Goal: Transaction & Acquisition: Purchase product/service

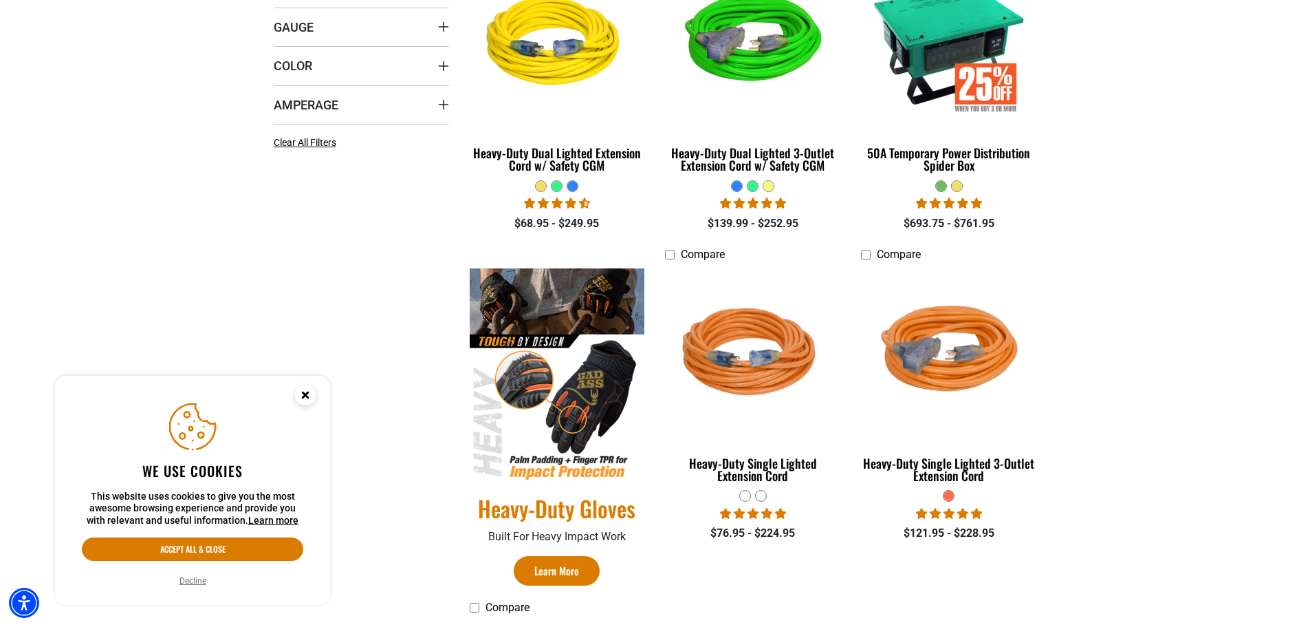
scroll to position [413, 0]
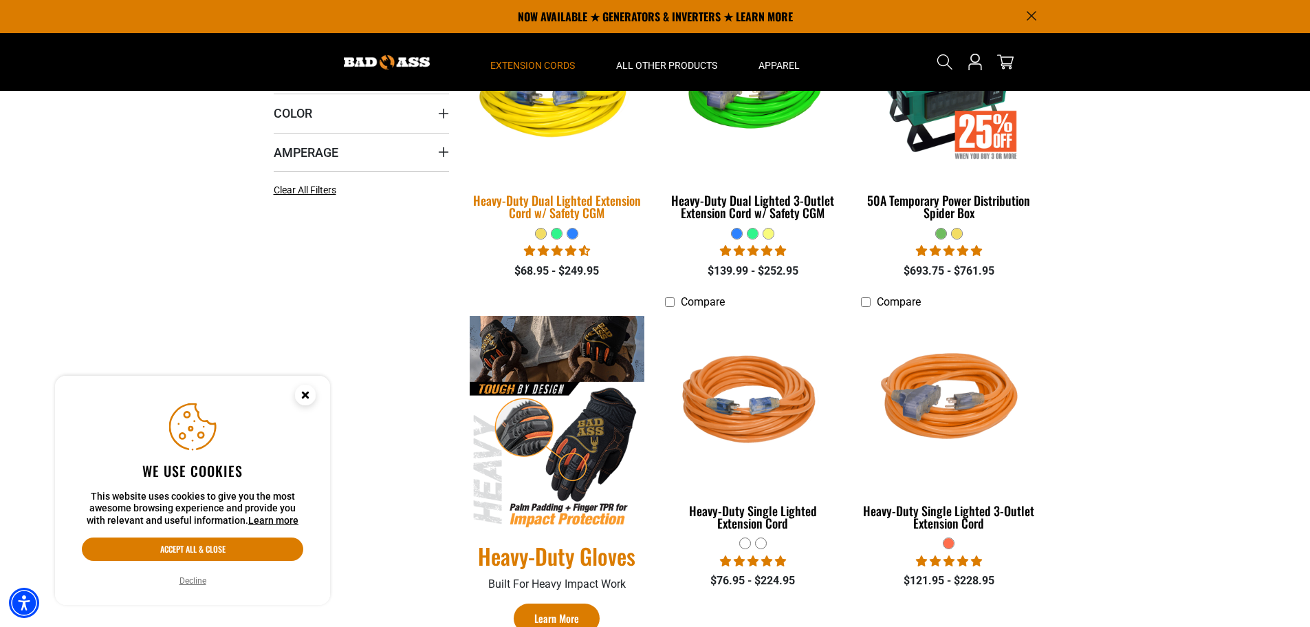
click at [514, 202] on div "Heavy-Duty Dual Lighted Extension Cord w/ Safety CGM" at bounding box center [557, 206] width 175 height 25
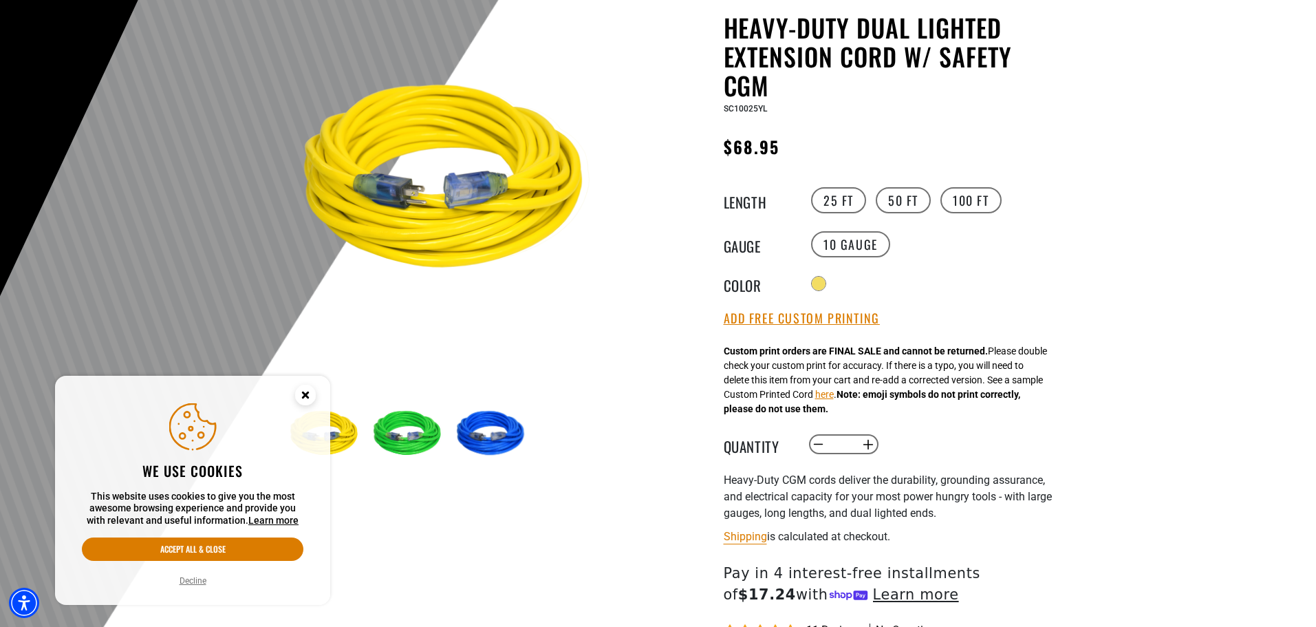
scroll to position [138, 0]
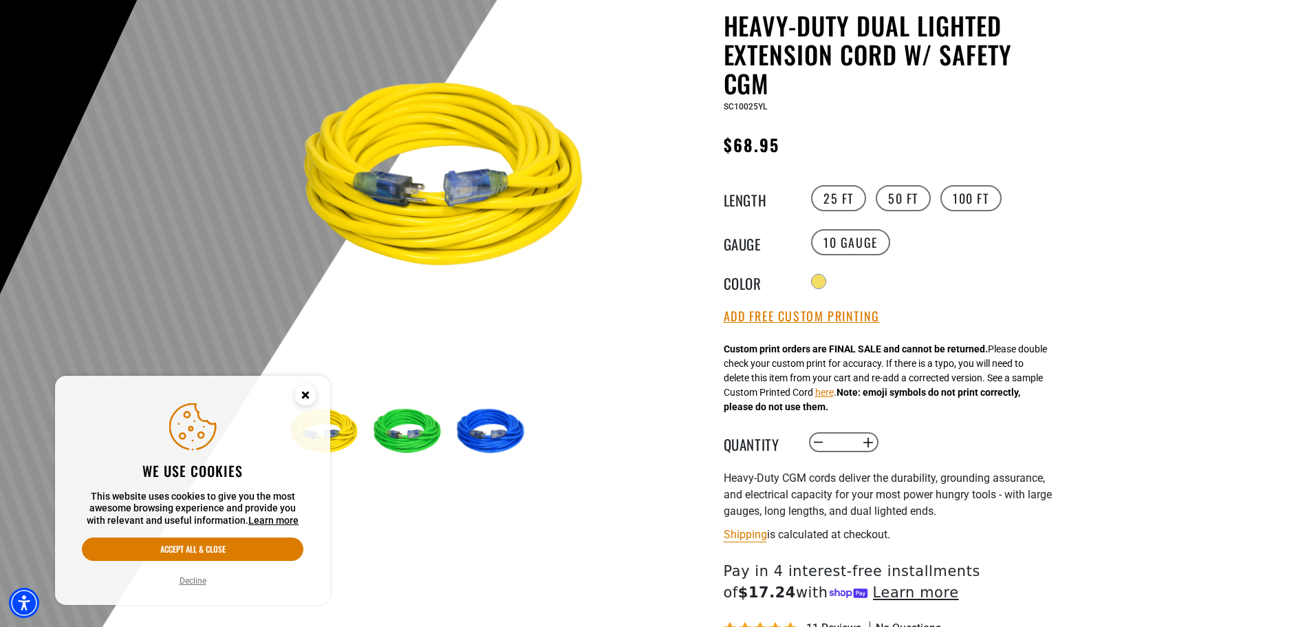
click at [400, 429] on img at bounding box center [409, 432] width 80 height 80
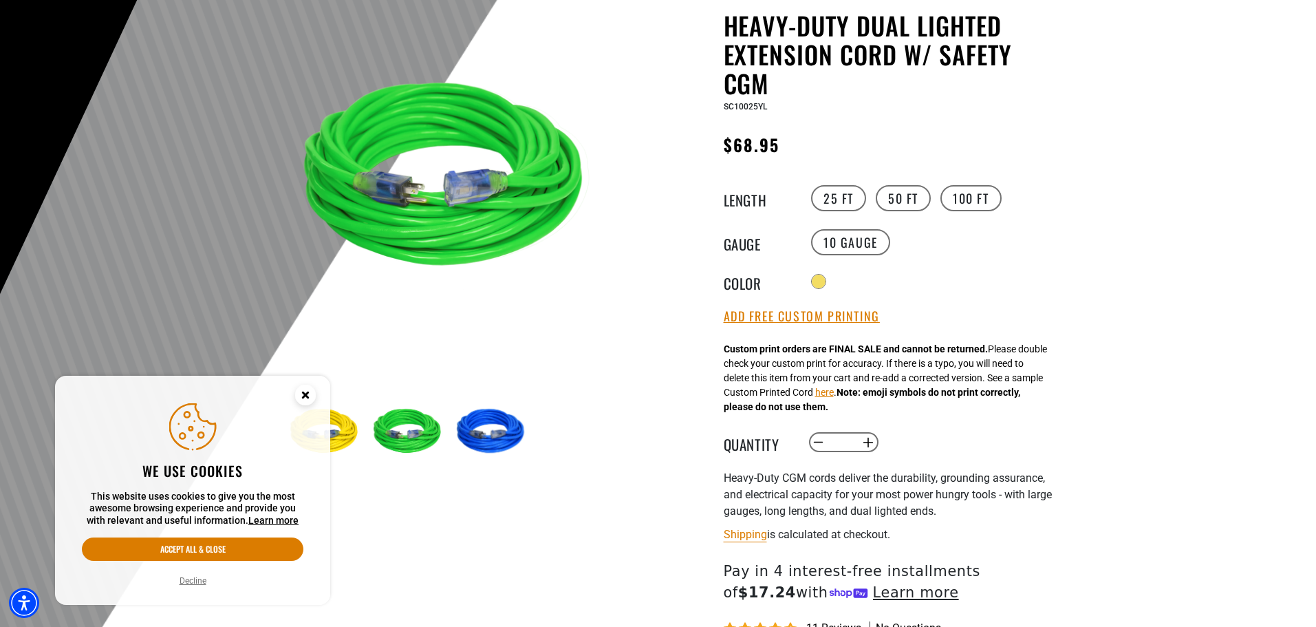
click at [305, 391] on circle "Close this option" at bounding box center [305, 395] width 21 height 21
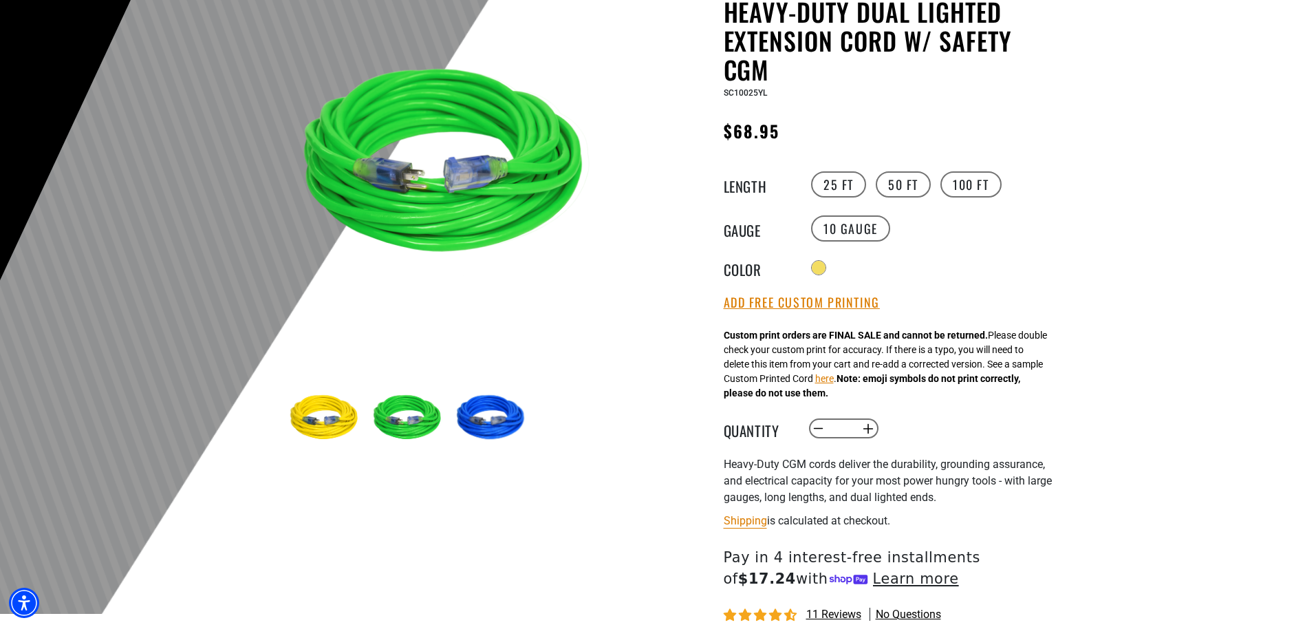
scroll to position [275, 0]
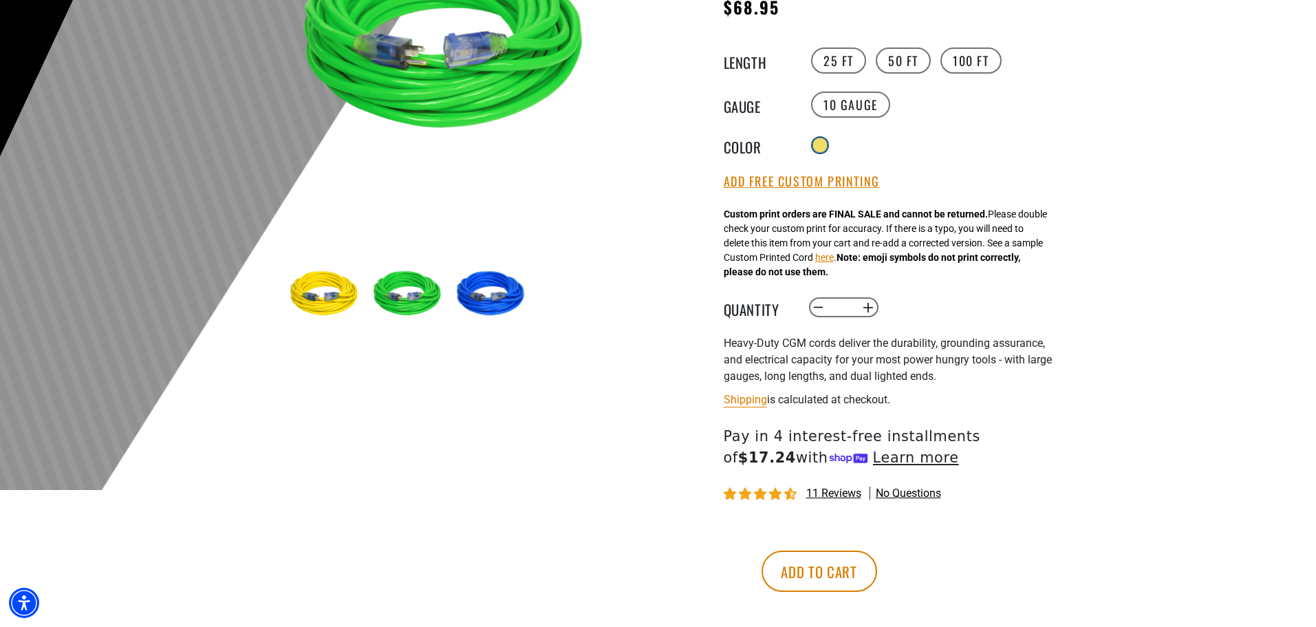
click at [821, 144] on div at bounding box center [820, 145] width 14 height 14
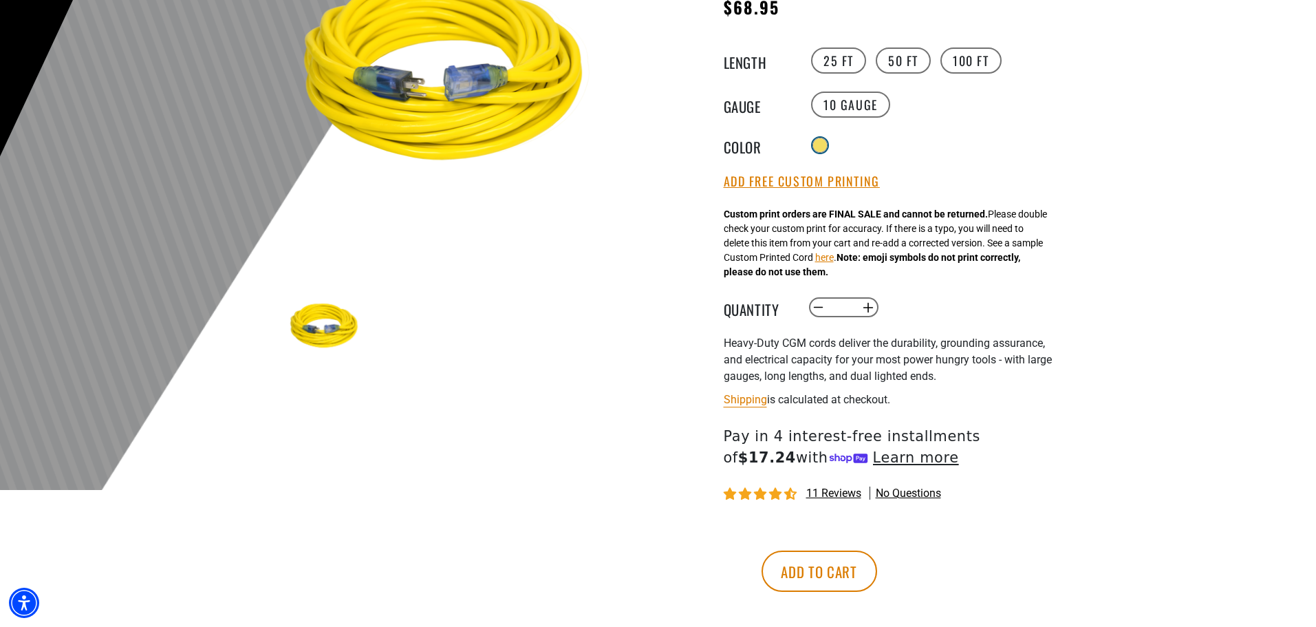
click at [820, 145] on div at bounding box center [820, 145] width 14 height 14
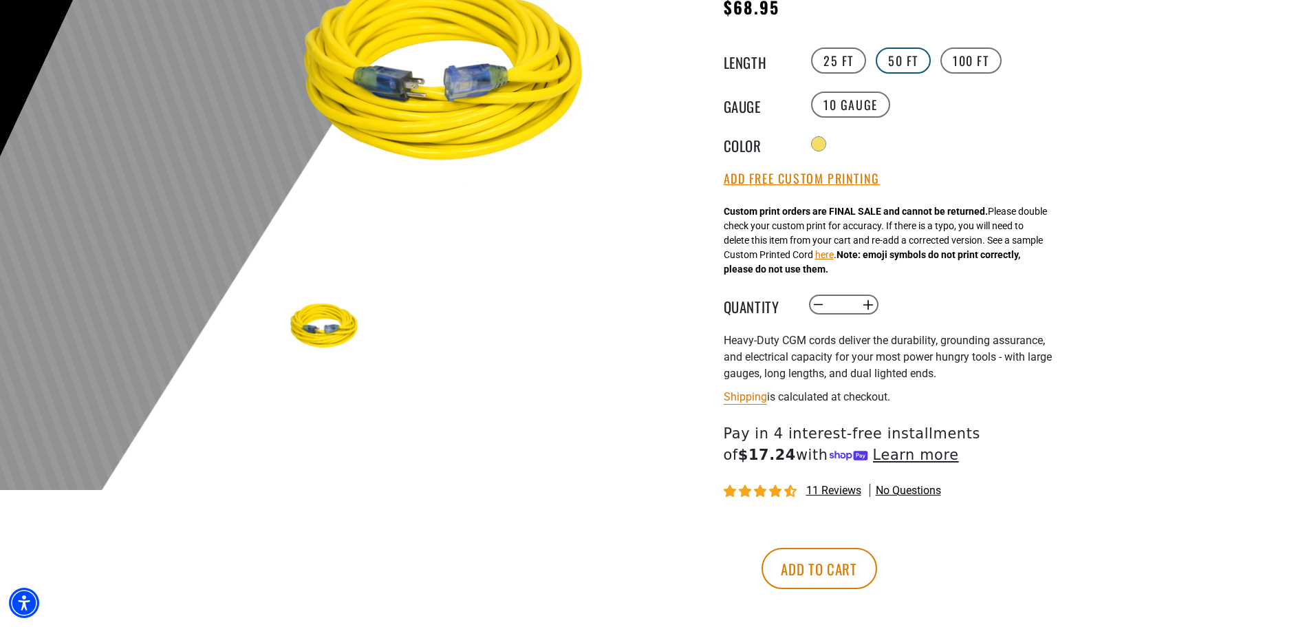
click at [889, 61] on label "50 FT" at bounding box center [903, 60] width 55 height 26
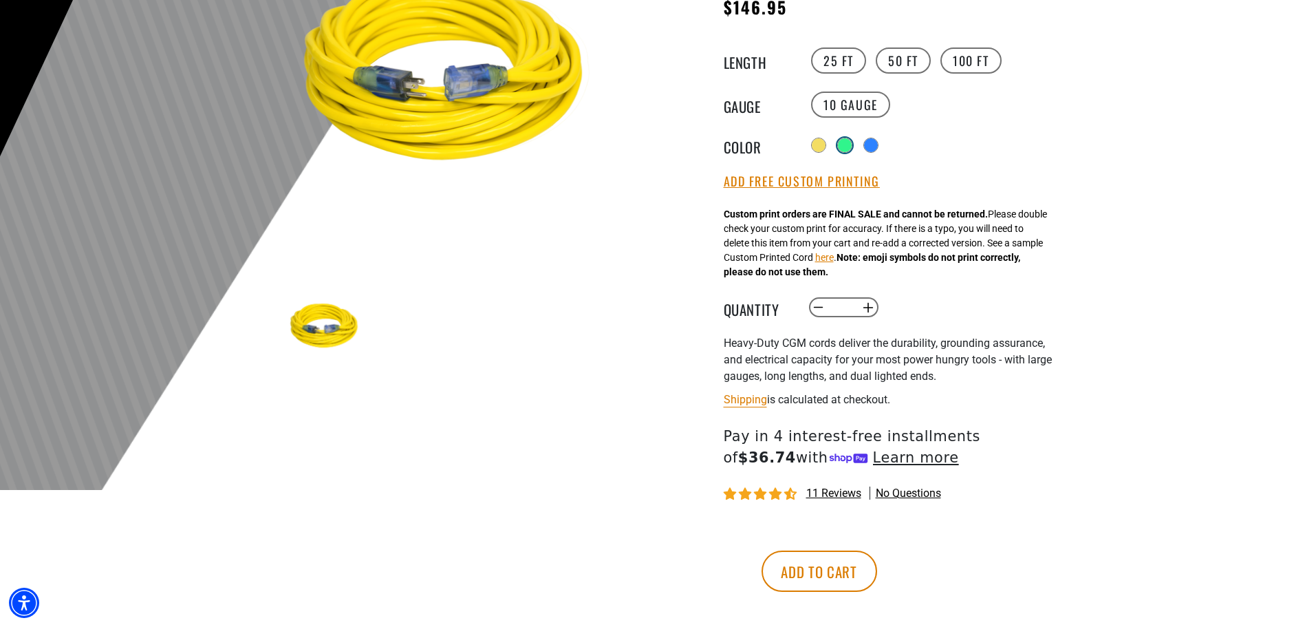
click at [847, 145] on div at bounding box center [845, 145] width 14 height 14
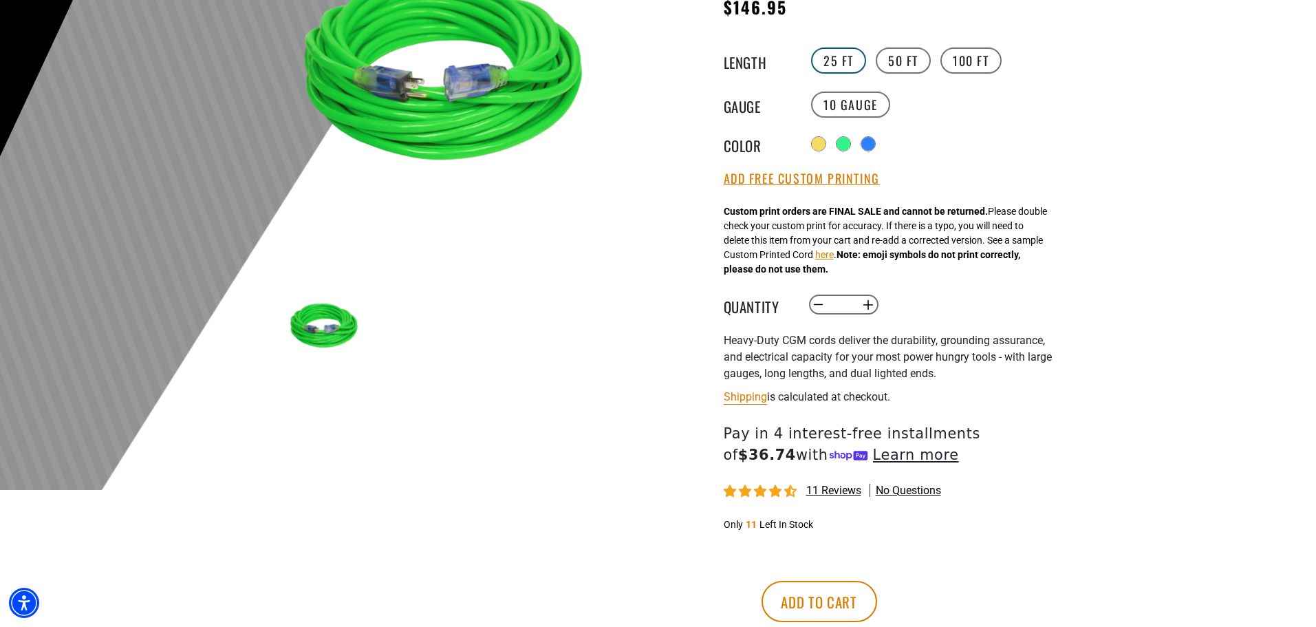
click at [834, 61] on label "25 FT" at bounding box center [838, 60] width 55 height 26
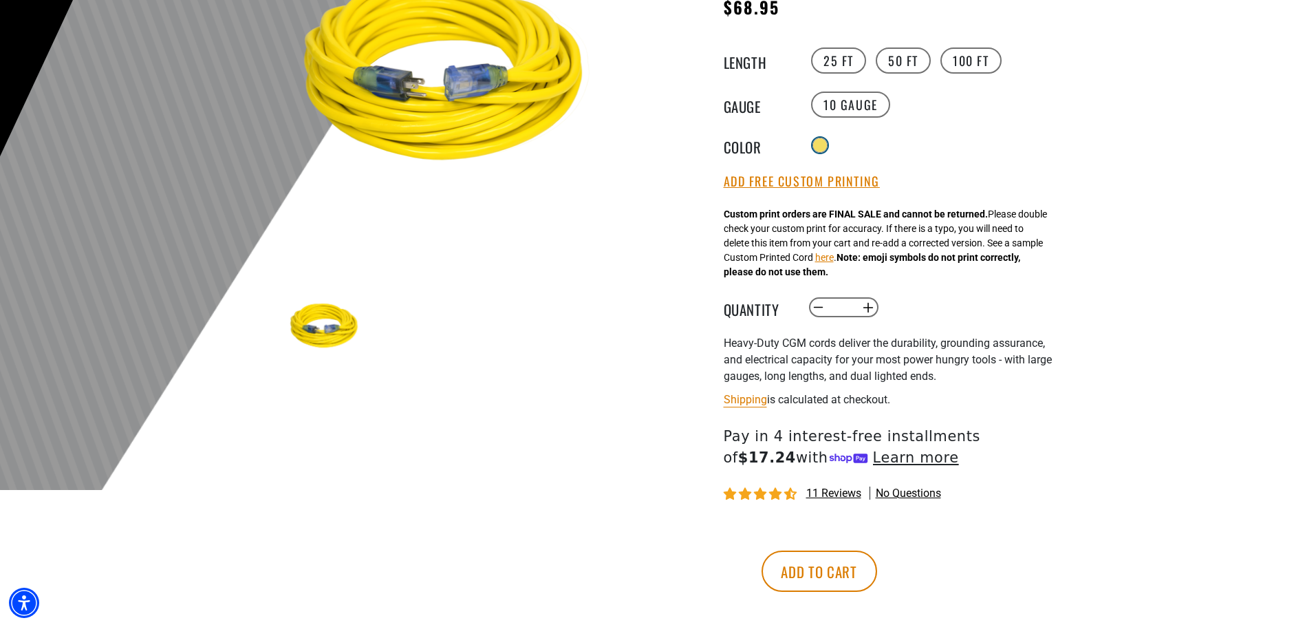
click at [817, 141] on div at bounding box center [820, 145] width 14 height 14
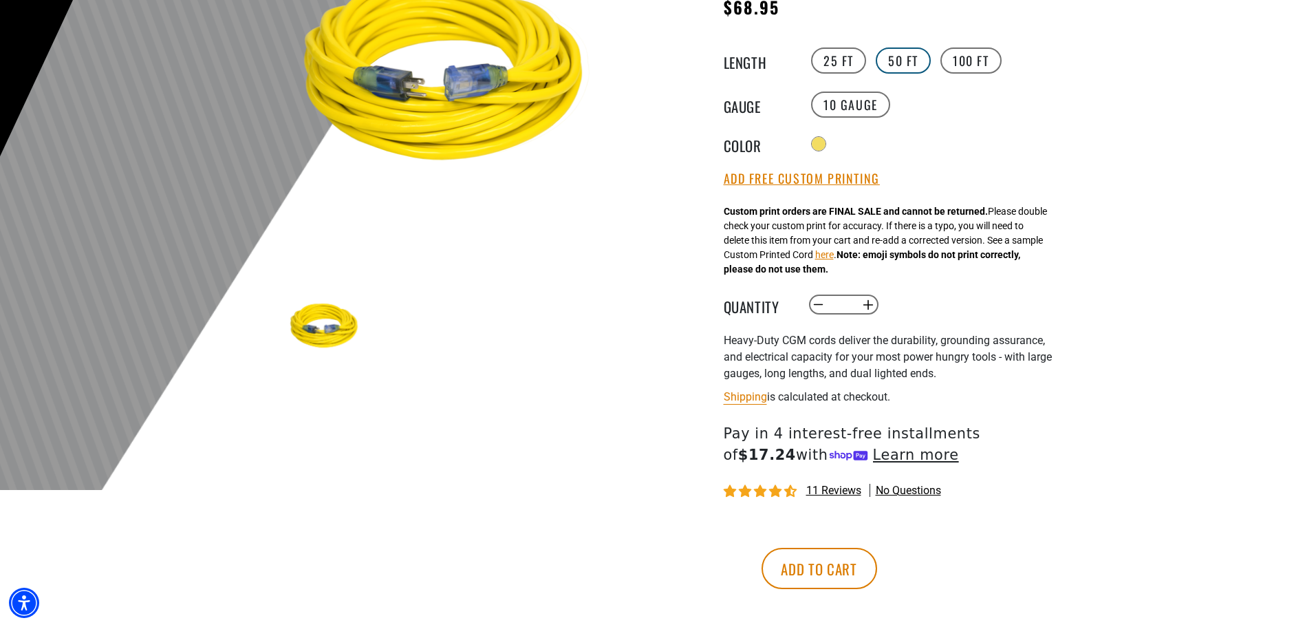
click at [901, 65] on label "50 FT" at bounding box center [903, 60] width 55 height 26
click at [973, 66] on label "100 FT" at bounding box center [970, 60] width 61 height 26
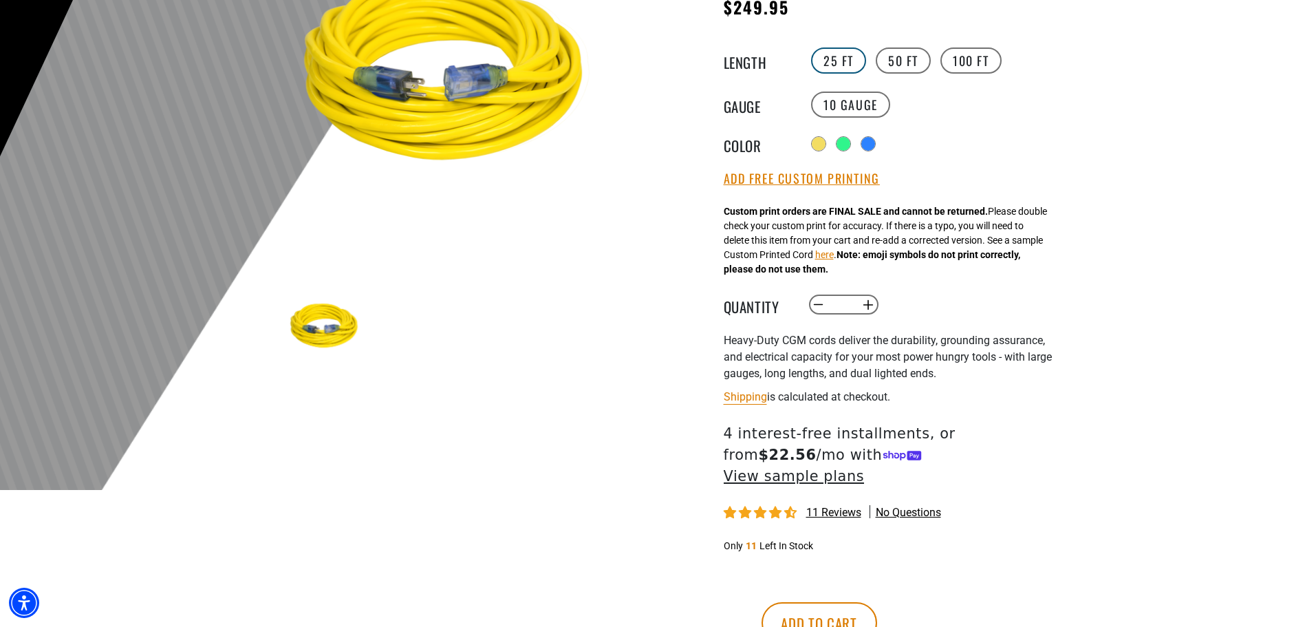
click at [830, 65] on label "25 FT" at bounding box center [838, 60] width 55 height 26
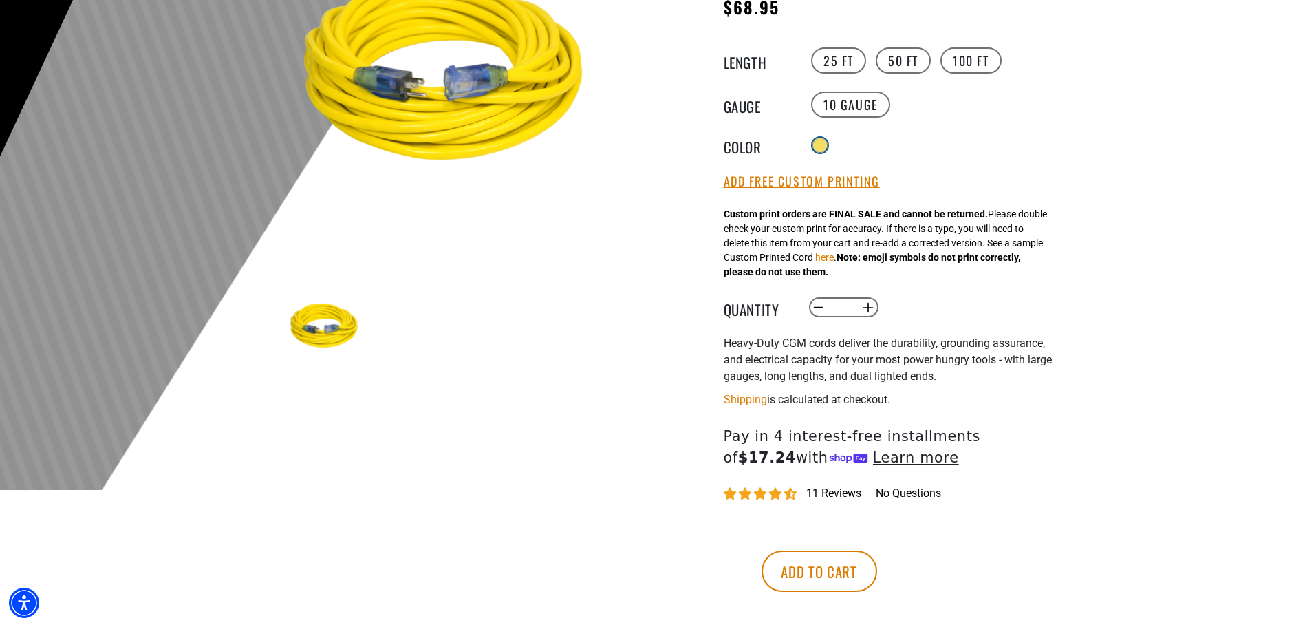
click at [813, 143] on div at bounding box center [819, 145] width 15 height 15
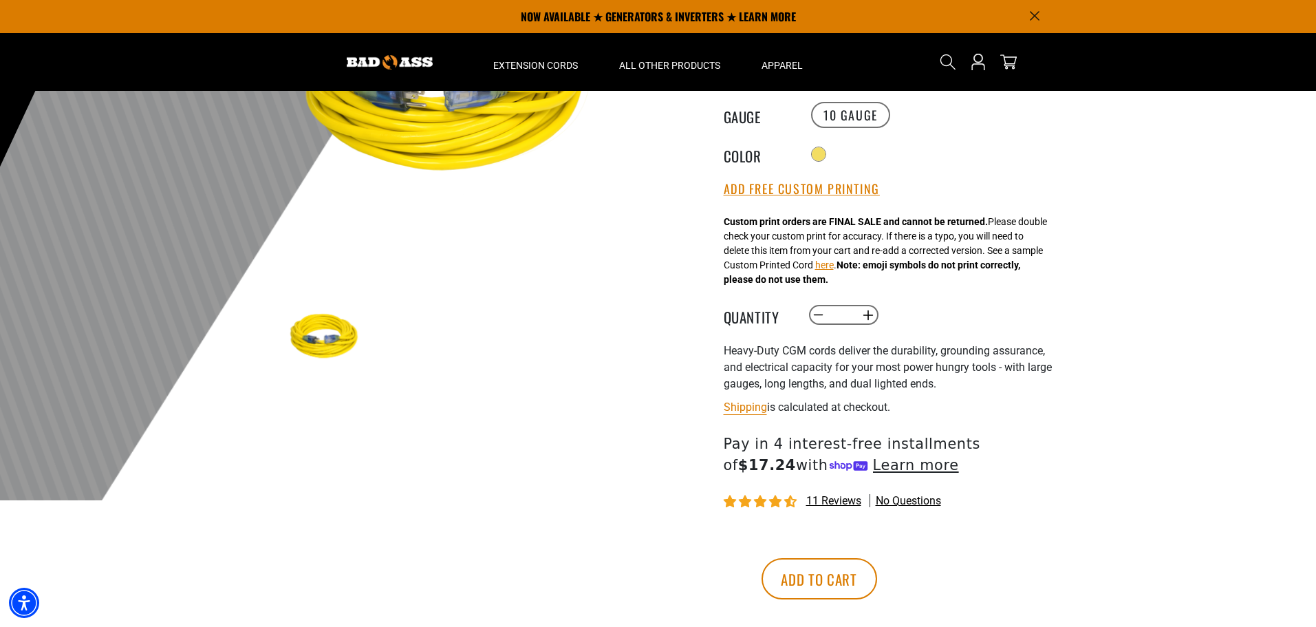
scroll to position [138, 0]
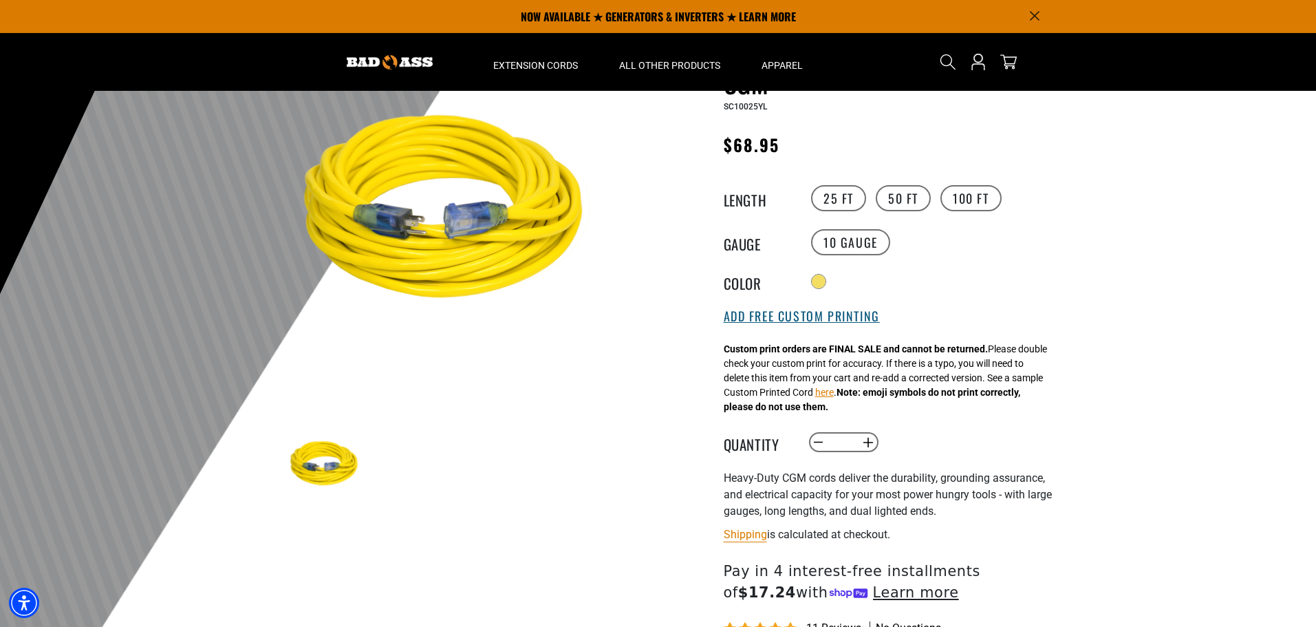
click at [768, 318] on button "Add Free Custom Printing" at bounding box center [802, 316] width 156 height 15
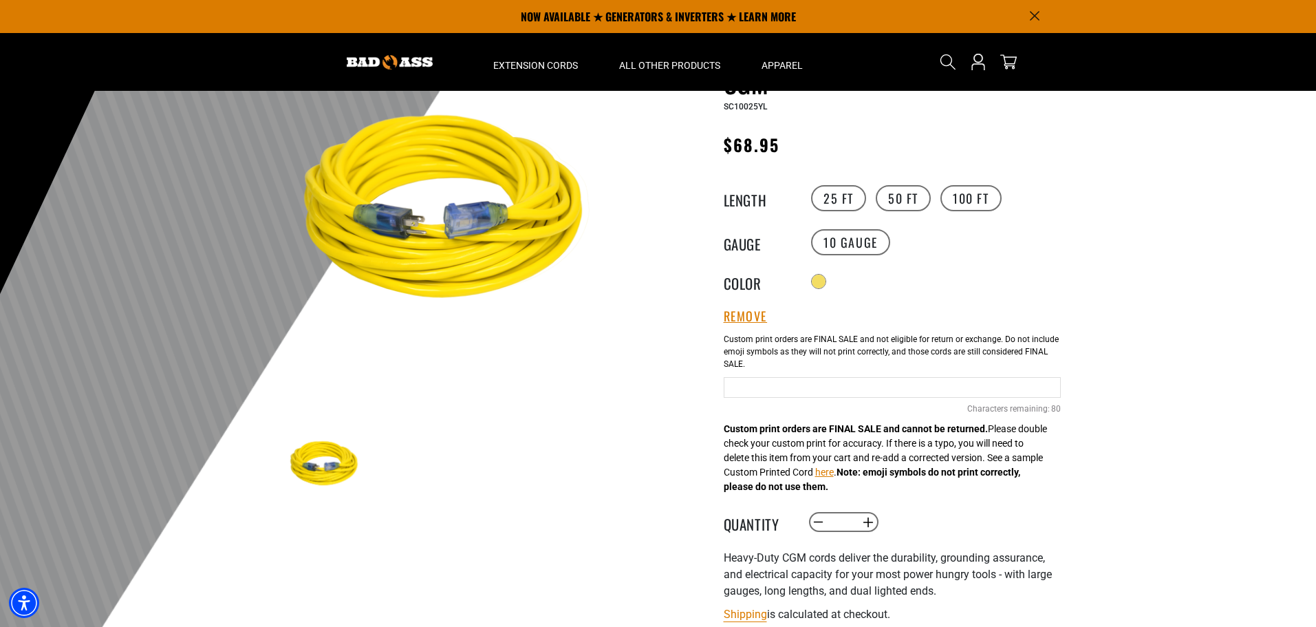
click at [735, 390] on input "text" at bounding box center [892, 387] width 337 height 21
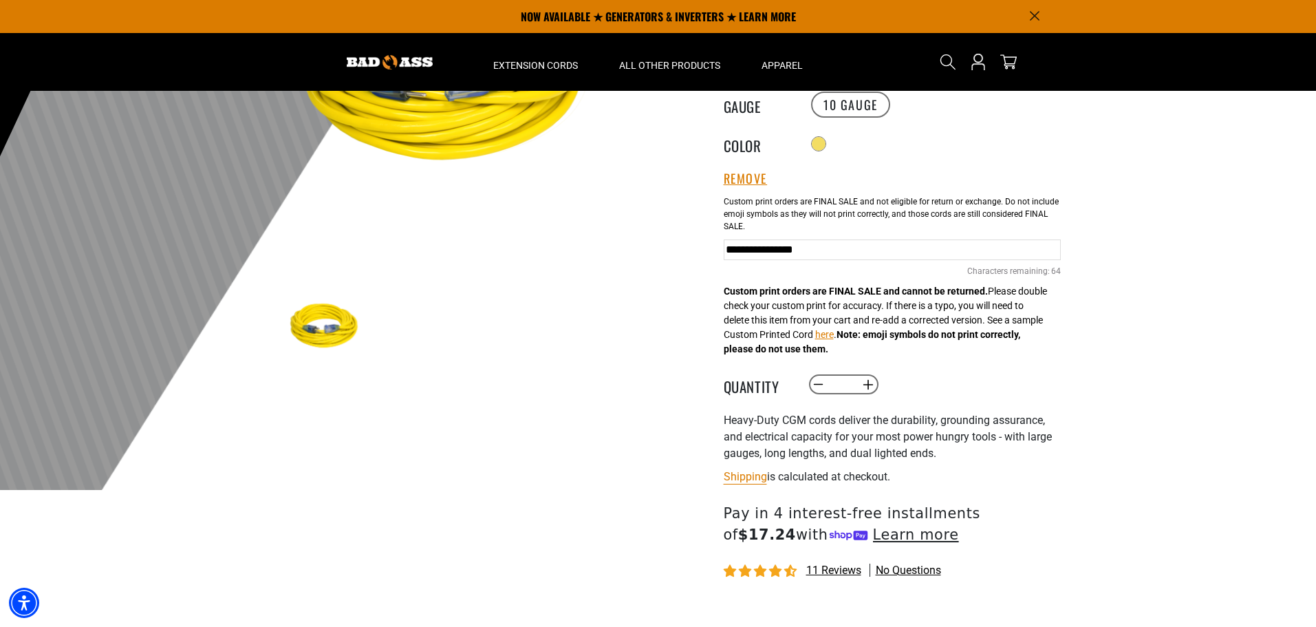
scroll to position [0, 0]
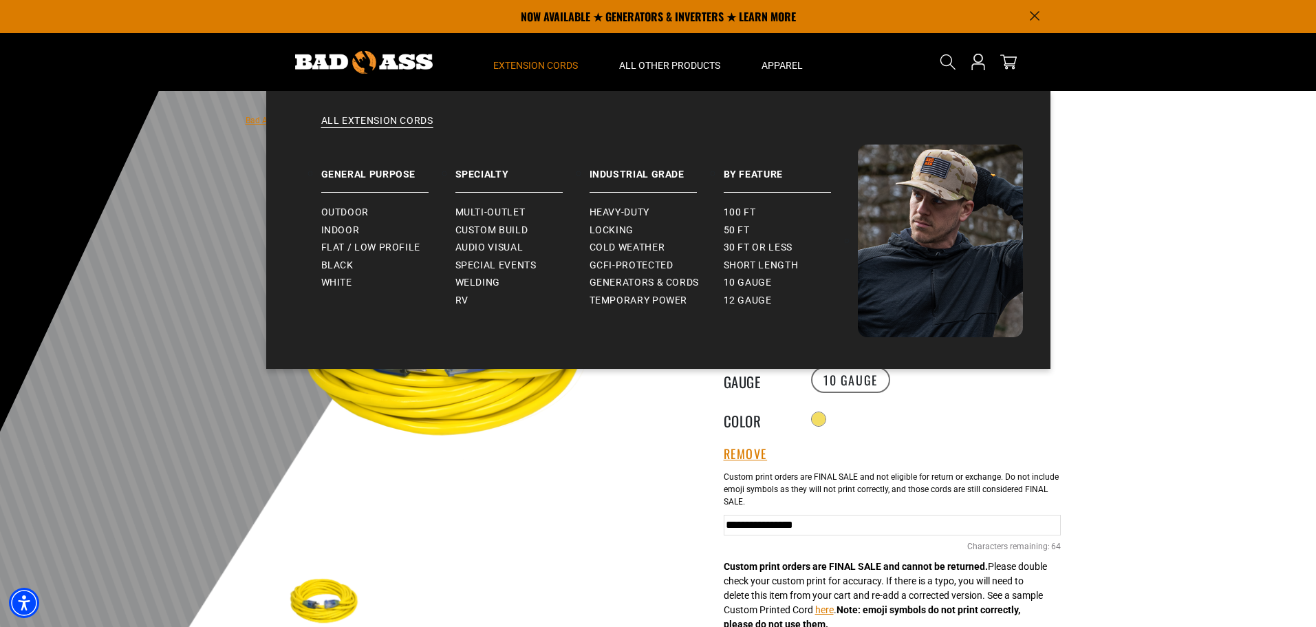
type input "**********"
click at [515, 62] on span "Extension Cords" at bounding box center [535, 65] width 85 height 12
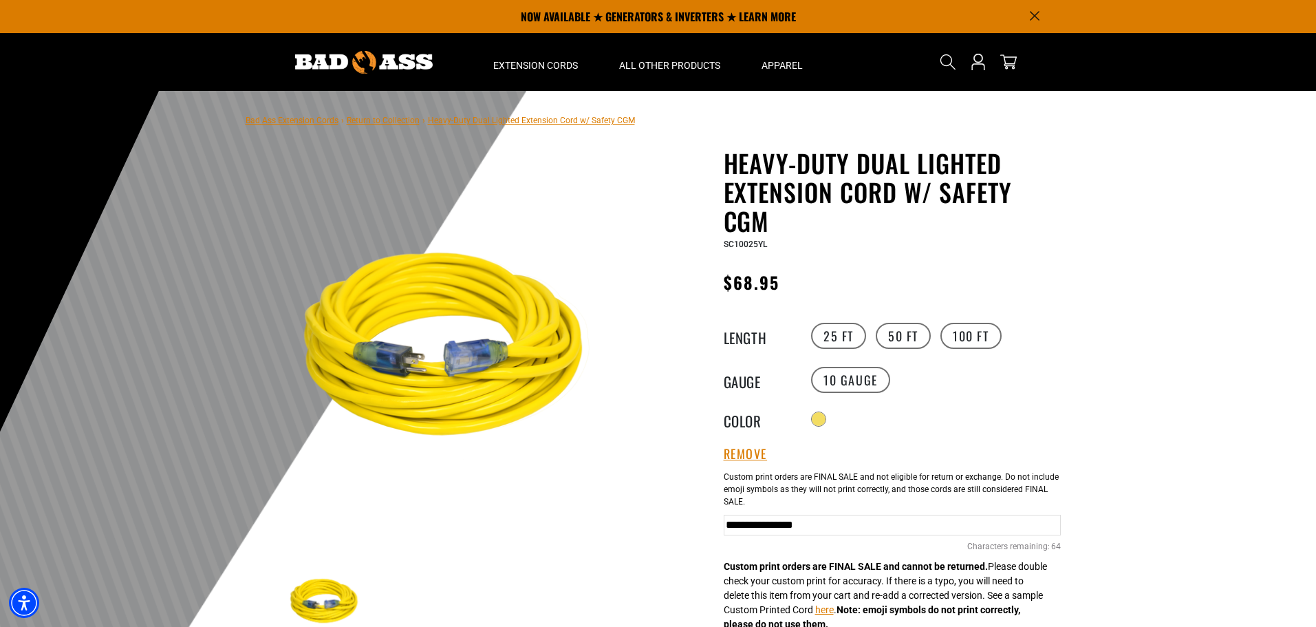
click at [389, 120] on link "Return to Collection" at bounding box center [383, 121] width 73 height 10
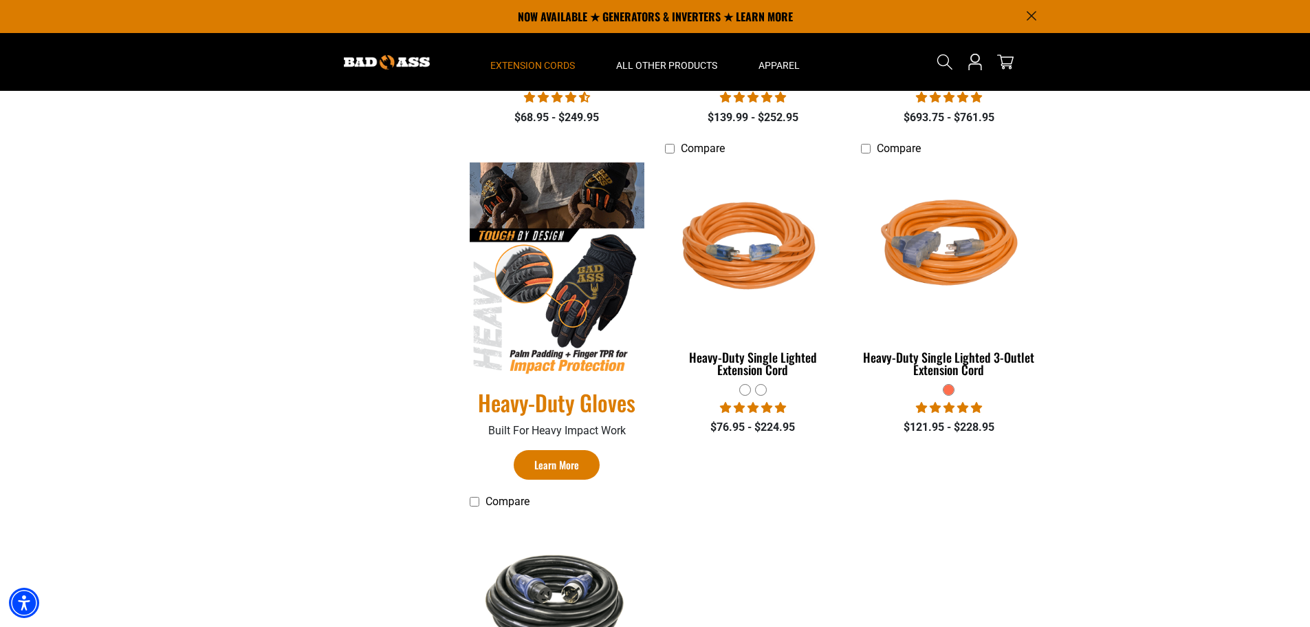
scroll to position [550, 0]
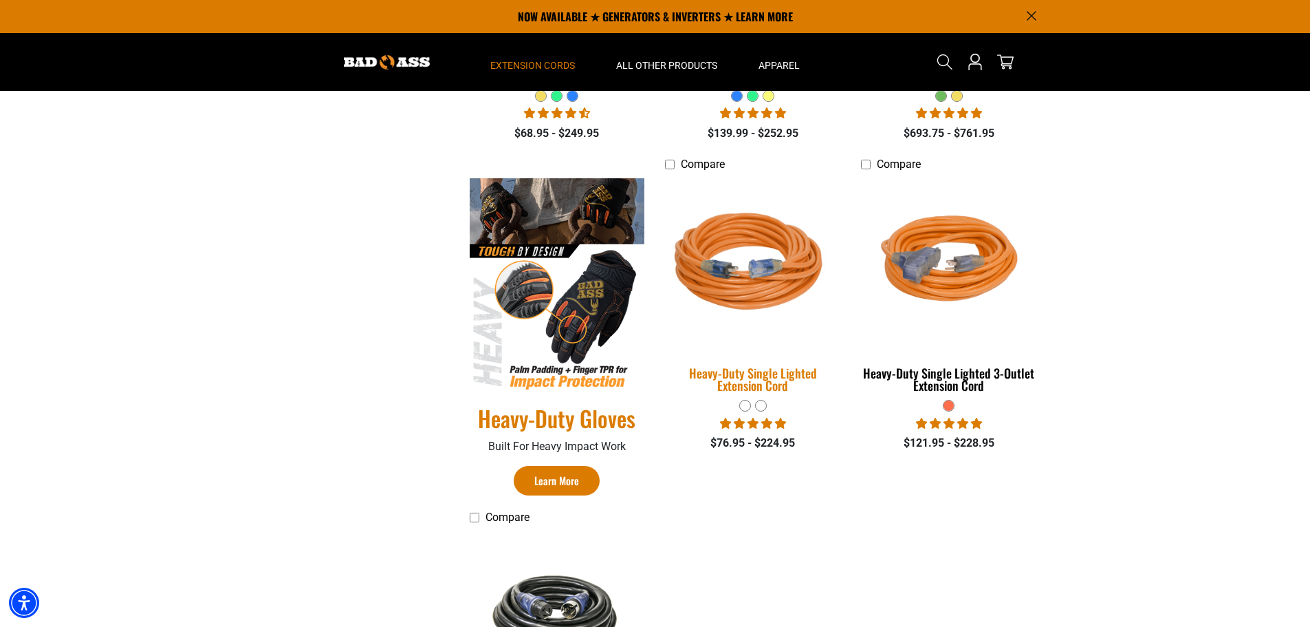
click at [735, 372] on div "Heavy-Duty Single Lighted Extension Cord" at bounding box center [752, 379] width 175 height 25
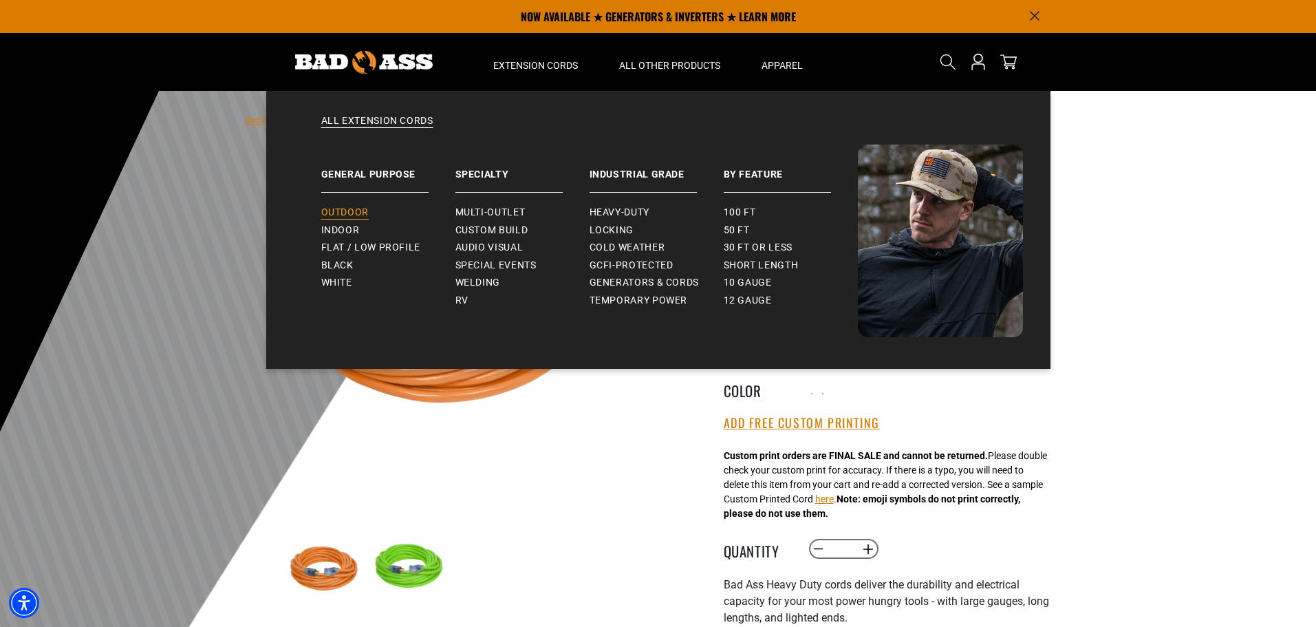
click at [341, 213] on span "Outdoor" at bounding box center [344, 212] width 47 height 12
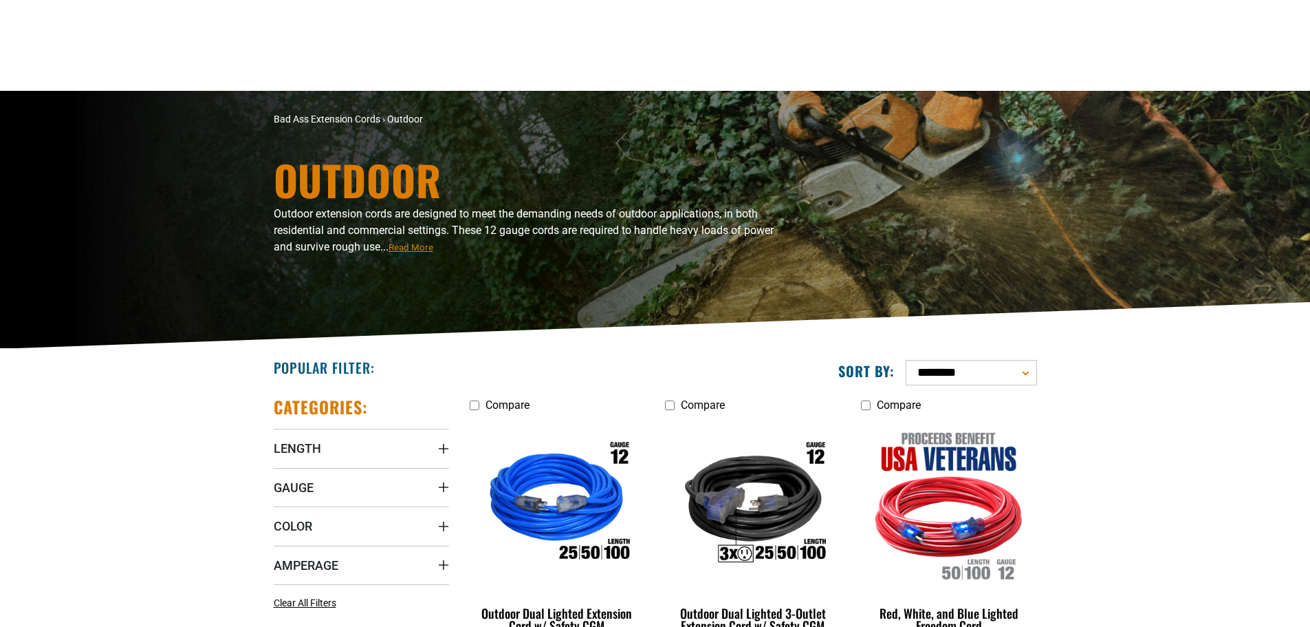
scroll to position [344, 0]
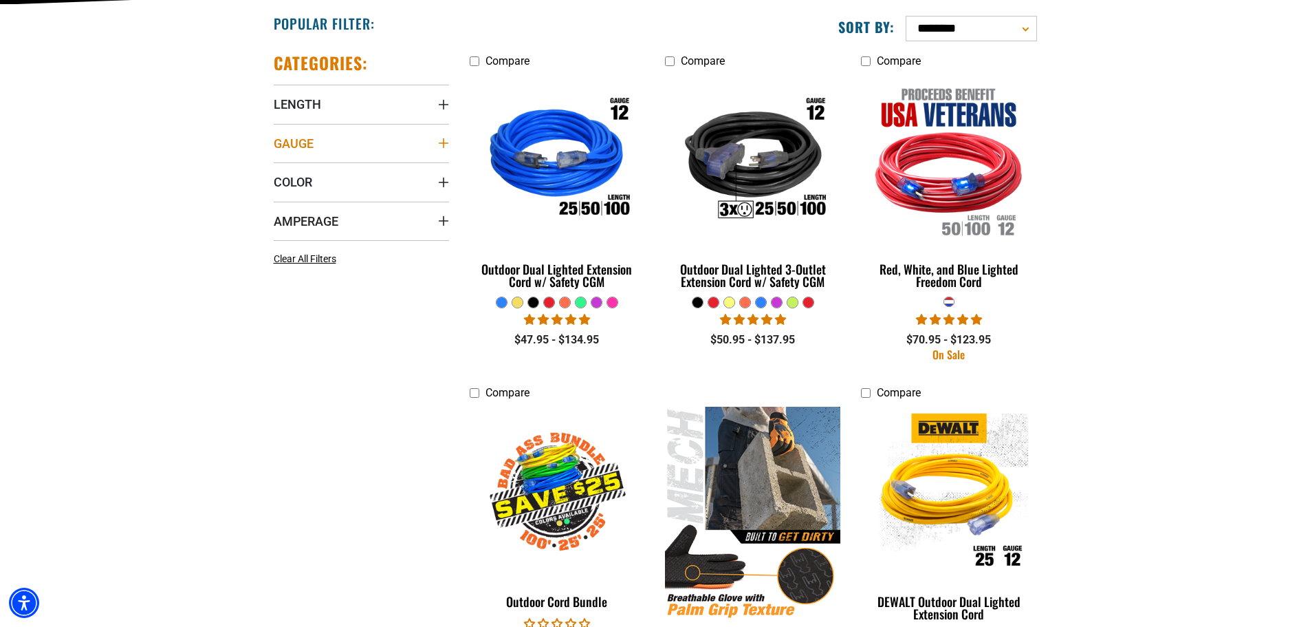
click at [440, 142] on icon "Gauge" at bounding box center [443, 143] width 11 height 11
click at [277, 169] on icon at bounding box center [279, 171] width 11 height 18
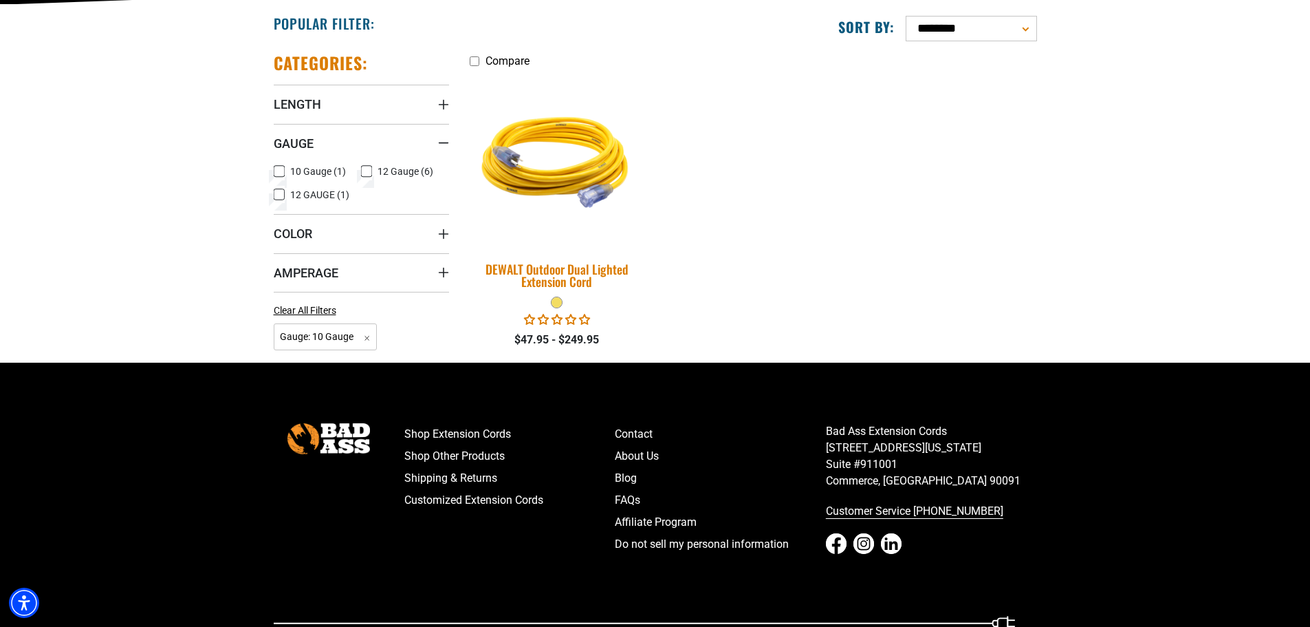
click at [532, 272] on div "DEWALT Outdoor Dual Lighted Extension Cord" at bounding box center [557, 275] width 175 height 25
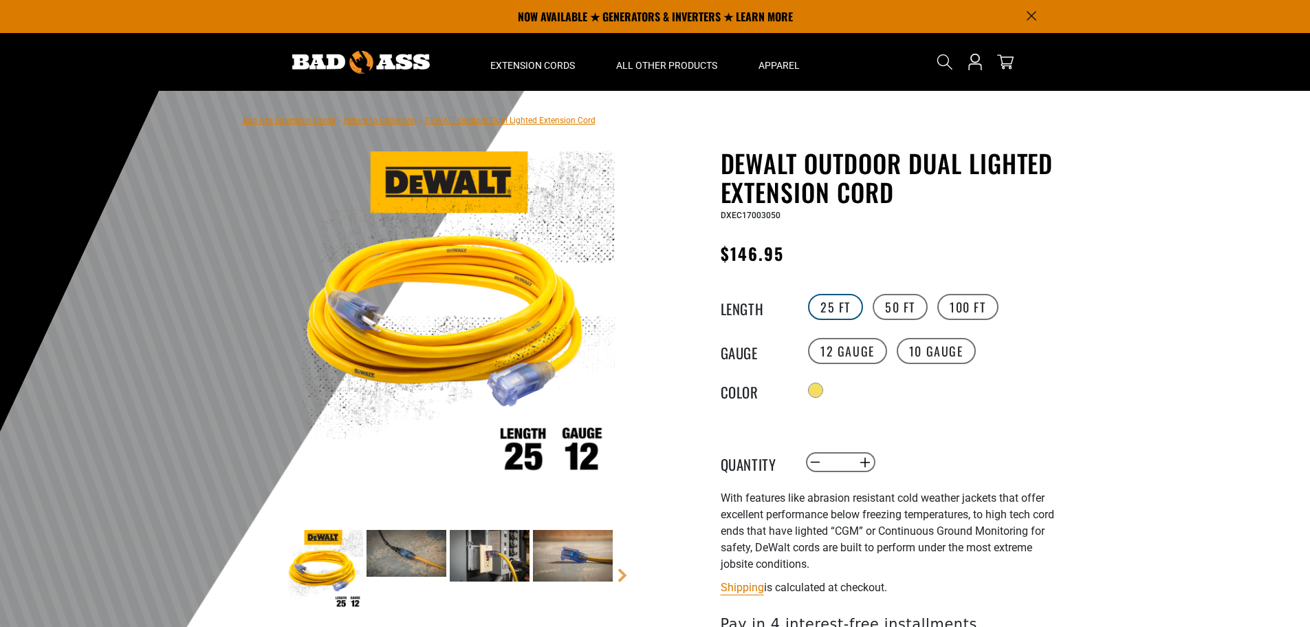
click at [826, 307] on label "25 FT" at bounding box center [835, 307] width 55 height 26
click at [897, 310] on label "50 FT" at bounding box center [900, 307] width 55 height 26
click at [828, 311] on label "25 FT" at bounding box center [835, 307] width 55 height 26
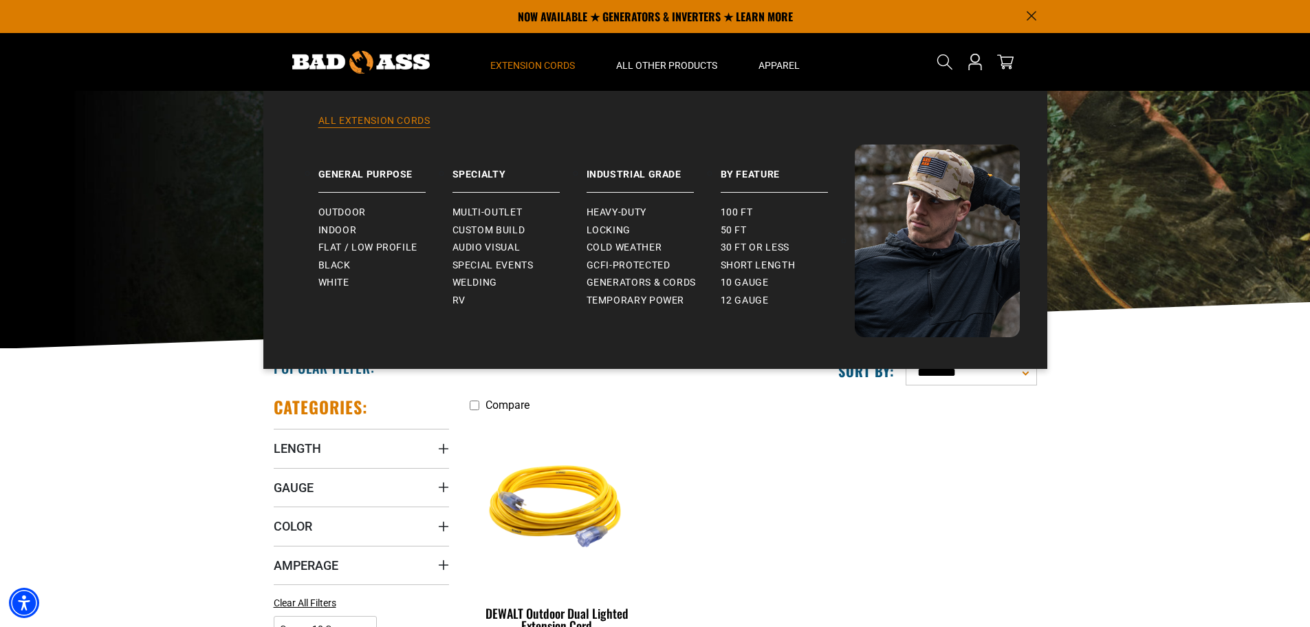
click at [382, 120] on link "All Extension Cords" at bounding box center [655, 129] width 729 height 30
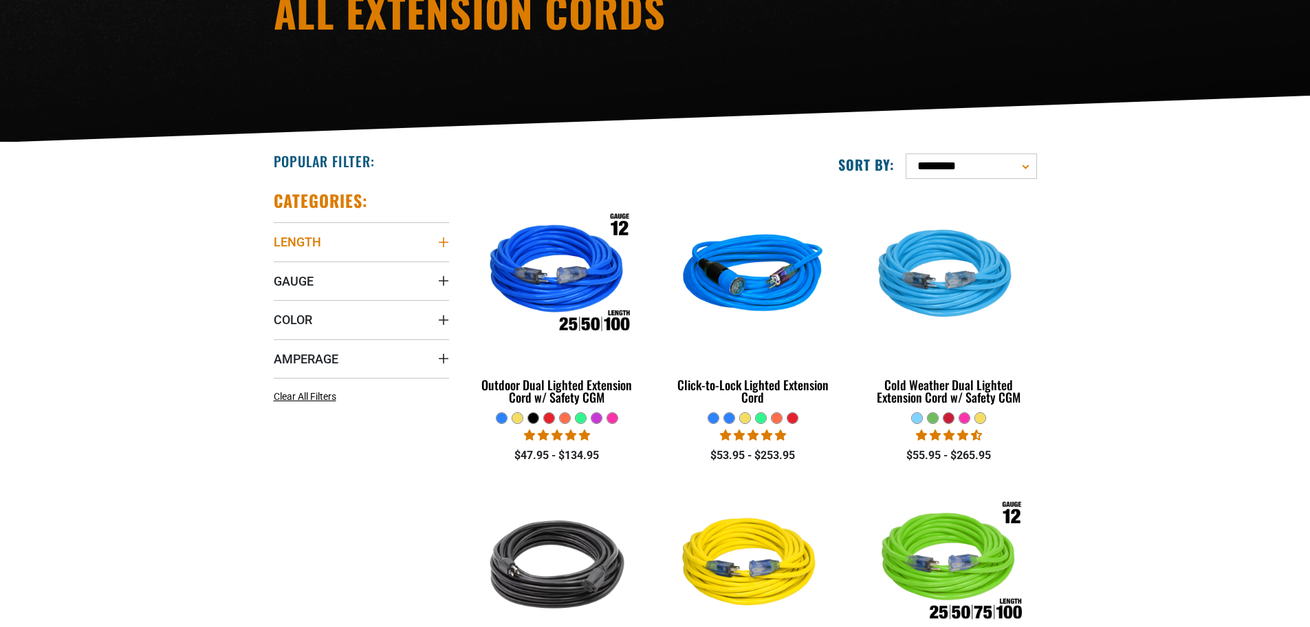
click at [354, 241] on summary "Length" at bounding box center [361, 241] width 175 height 39
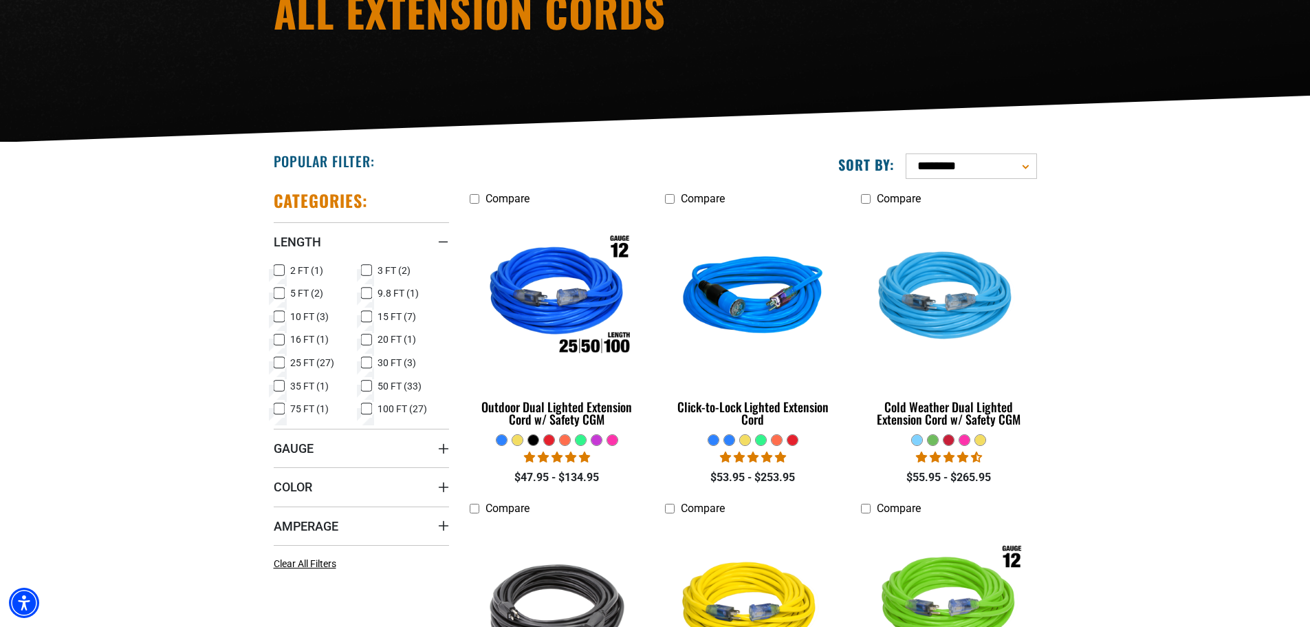
click at [274, 360] on icon at bounding box center [279, 363] width 11 height 18
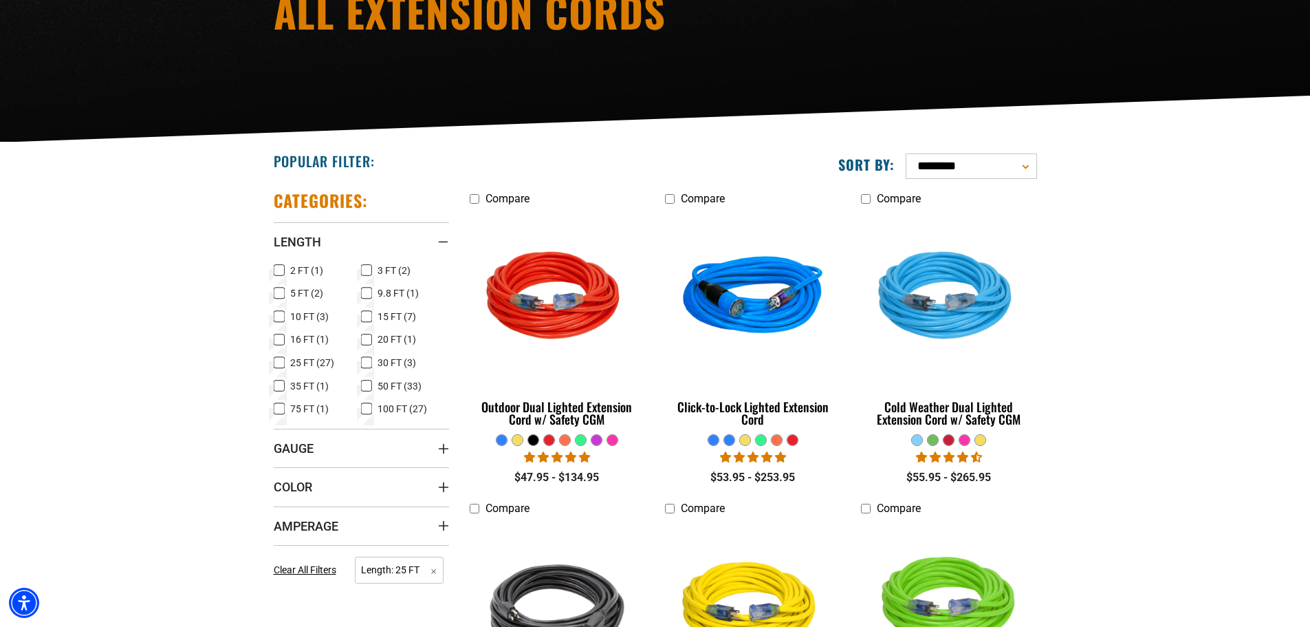
scroll to position [413, 0]
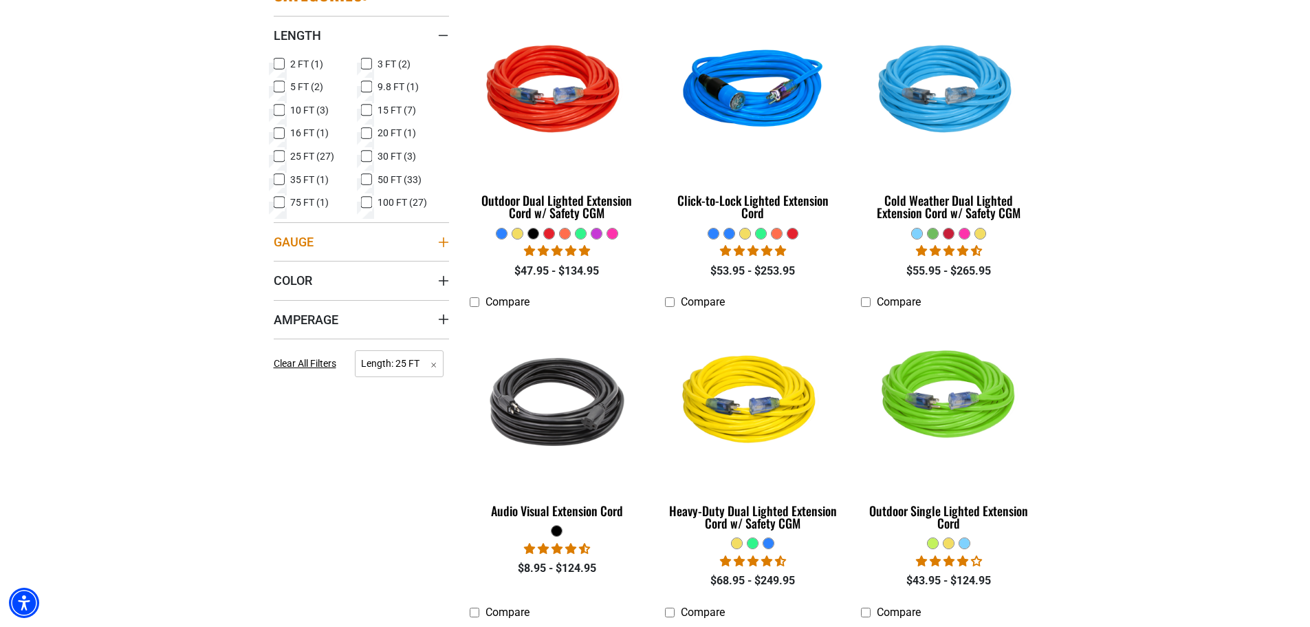
click at [321, 244] on summary "Gauge" at bounding box center [361, 241] width 175 height 39
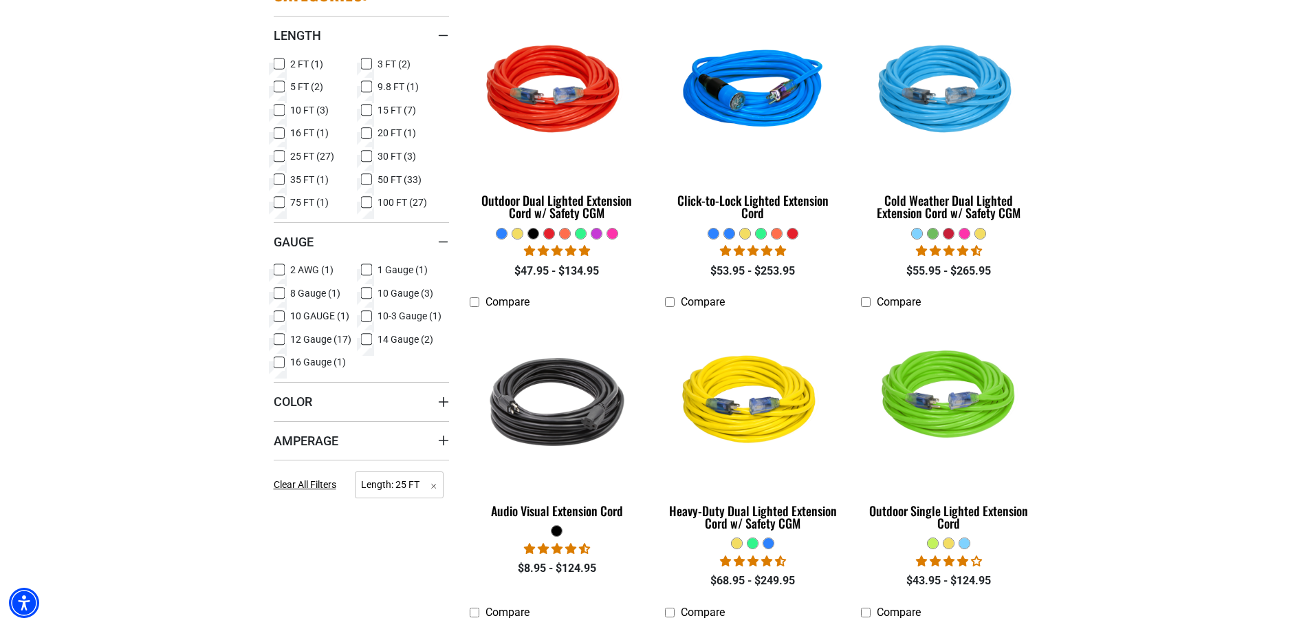
click at [367, 290] on icon at bounding box center [366, 293] width 11 height 18
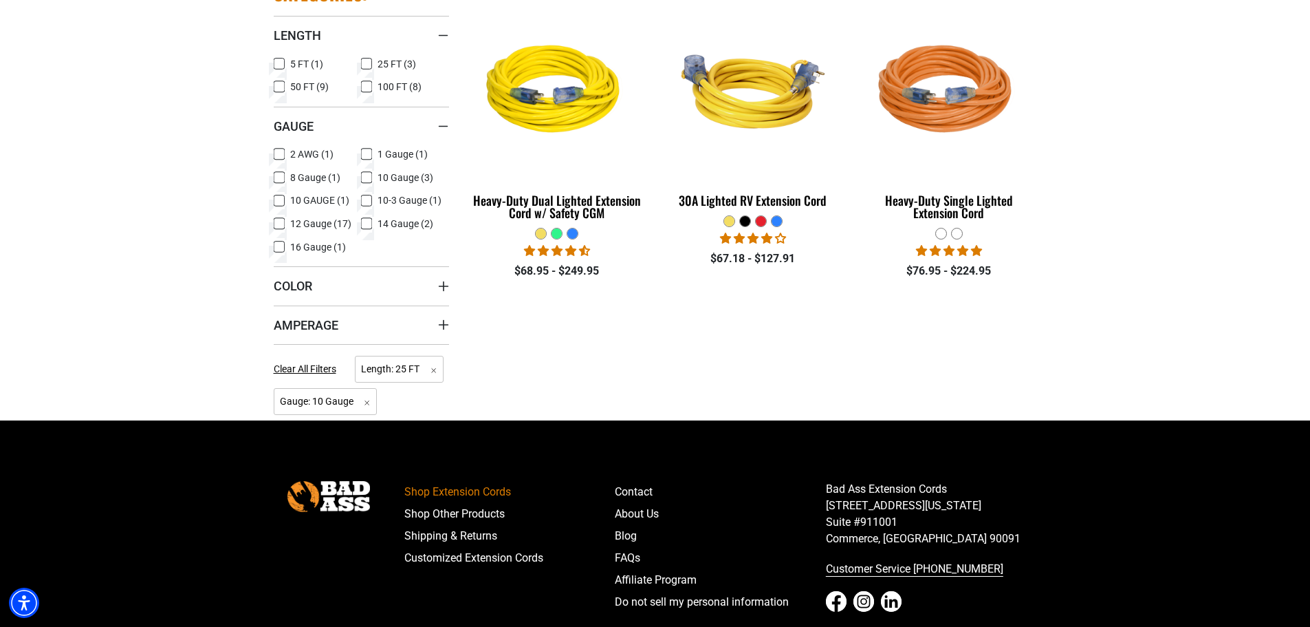
click at [367, 202] on icon at bounding box center [366, 201] width 11 height 18
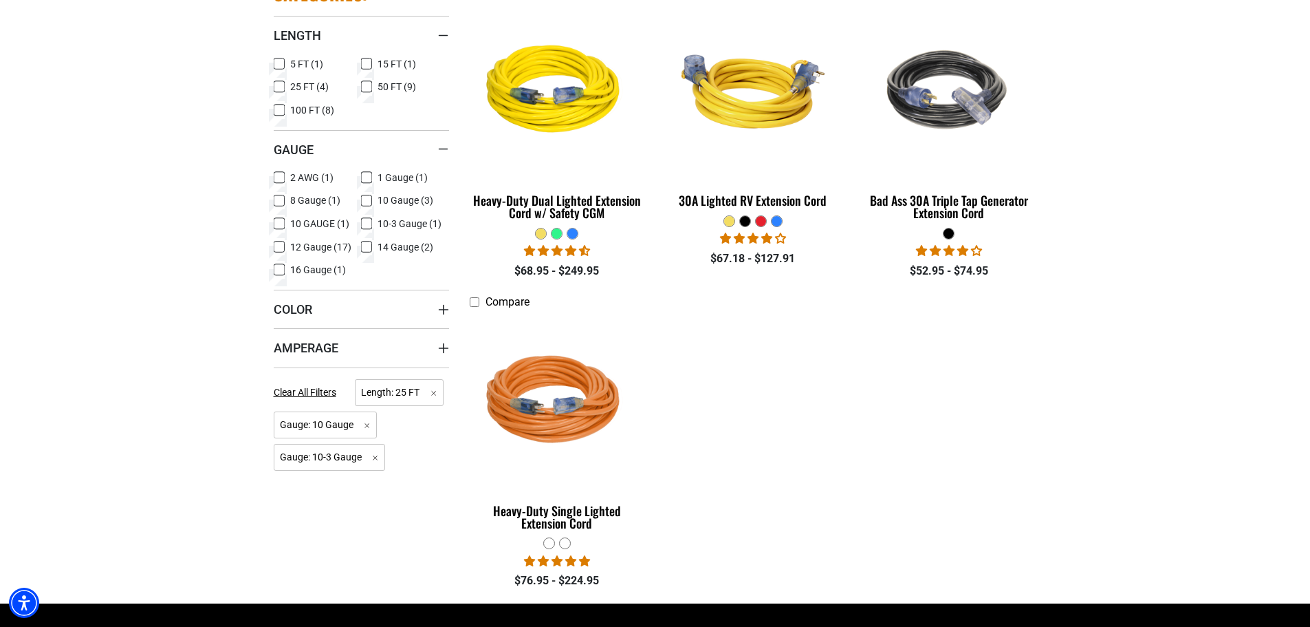
click at [366, 224] on icon at bounding box center [367, 224] width 8 height 8
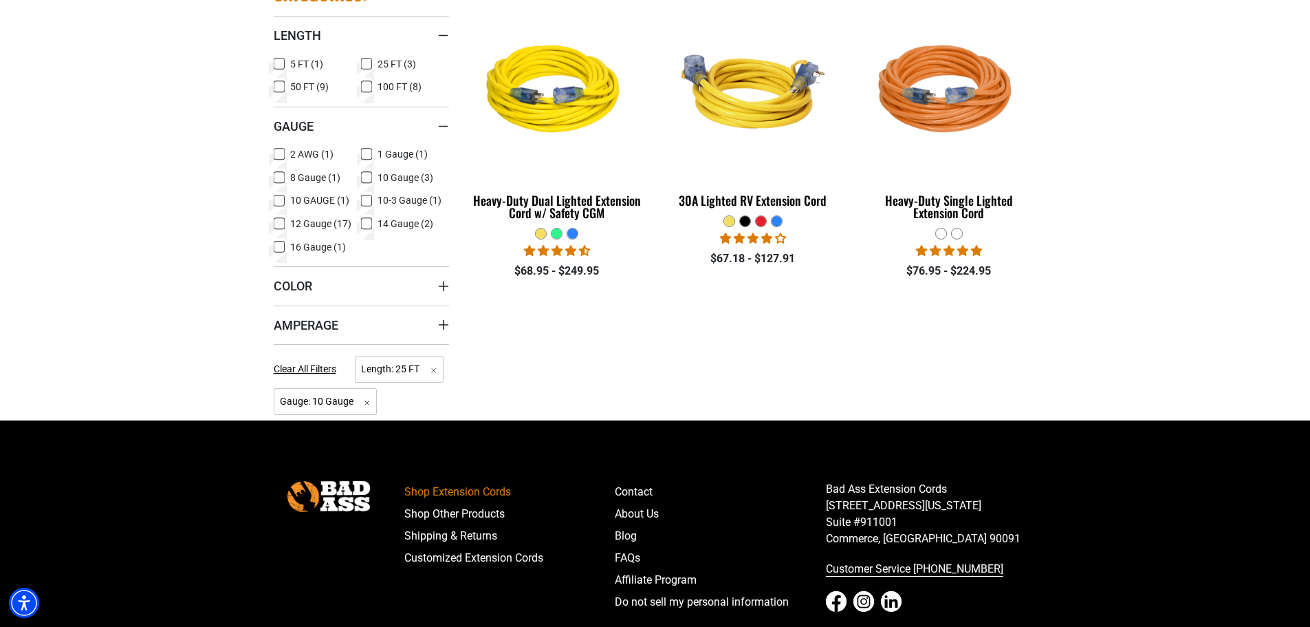
click at [280, 199] on icon at bounding box center [279, 201] width 11 height 18
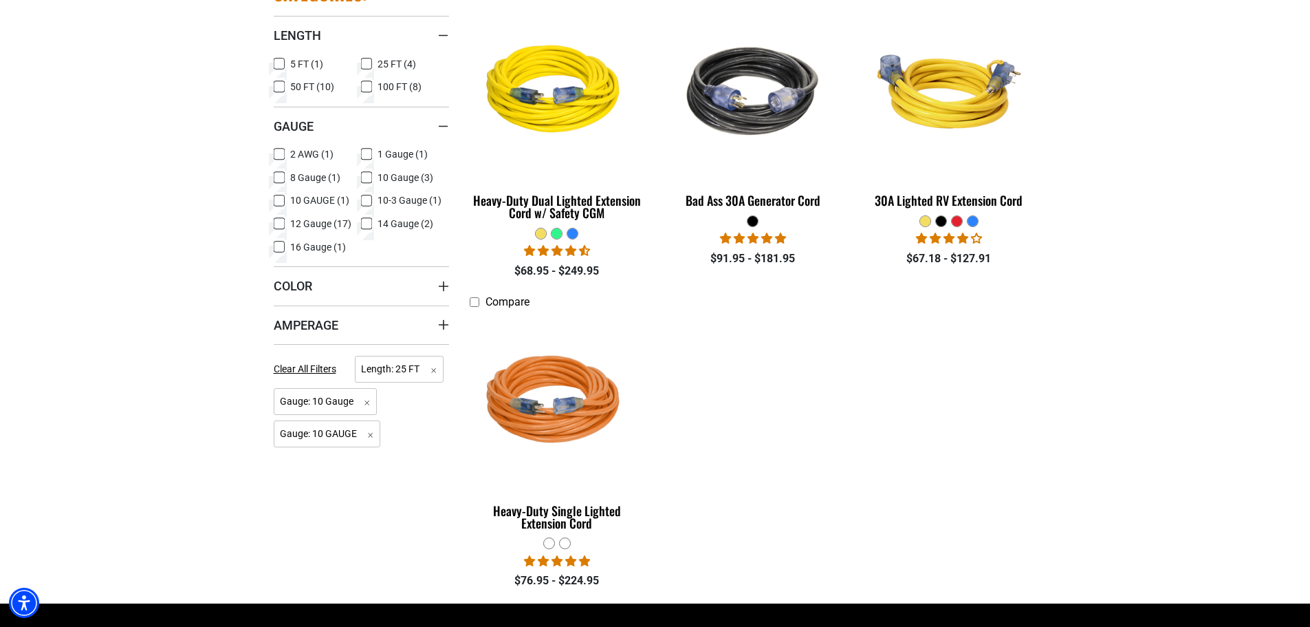
click at [280, 201] on icon at bounding box center [279, 200] width 6 height 3
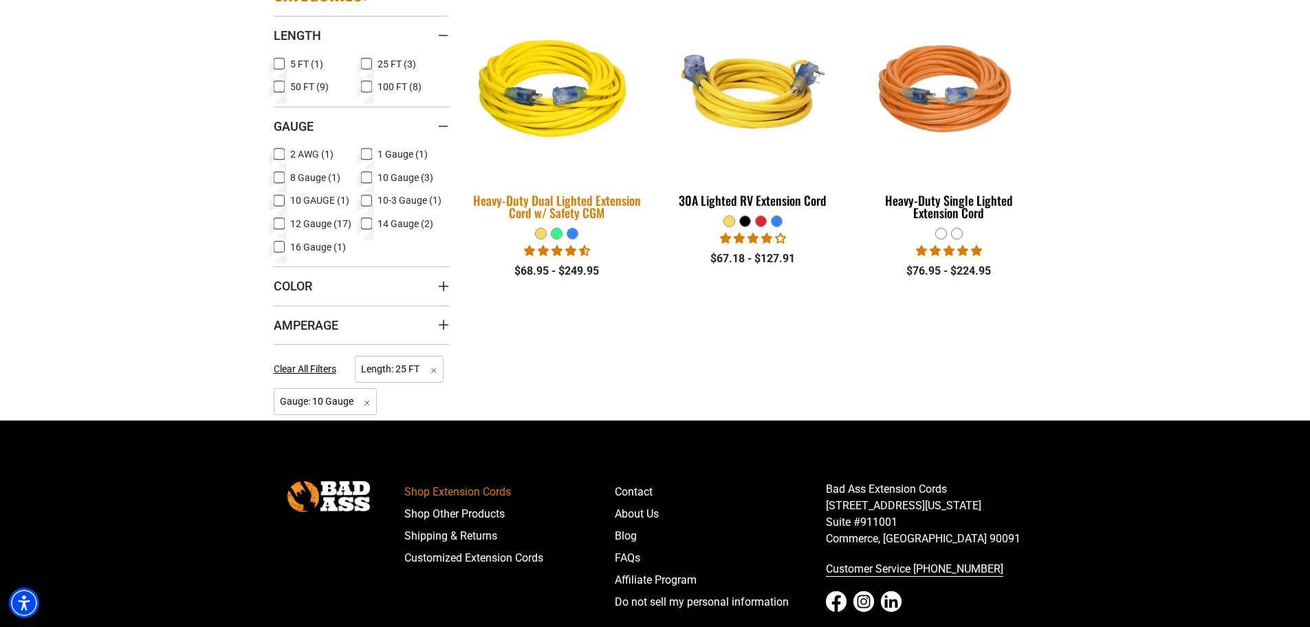
click at [534, 208] on div "Heavy-Duty Dual Lighted Extension Cord w/ Safety CGM" at bounding box center [557, 206] width 175 height 25
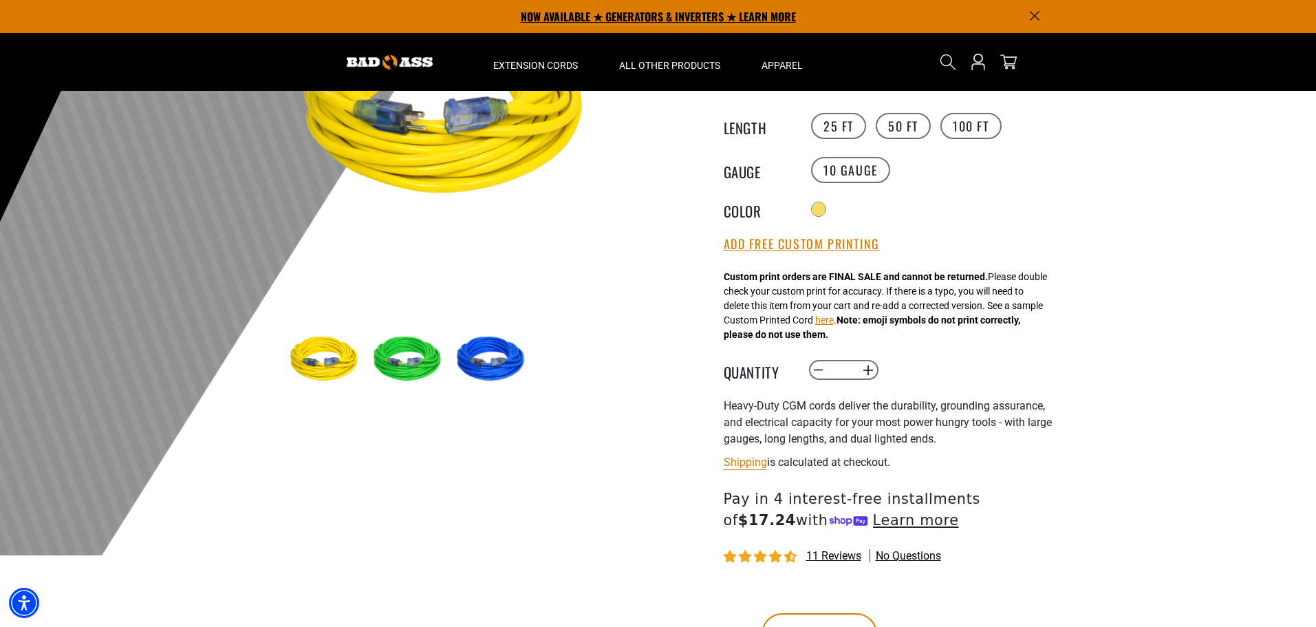
scroll to position [206, 0]
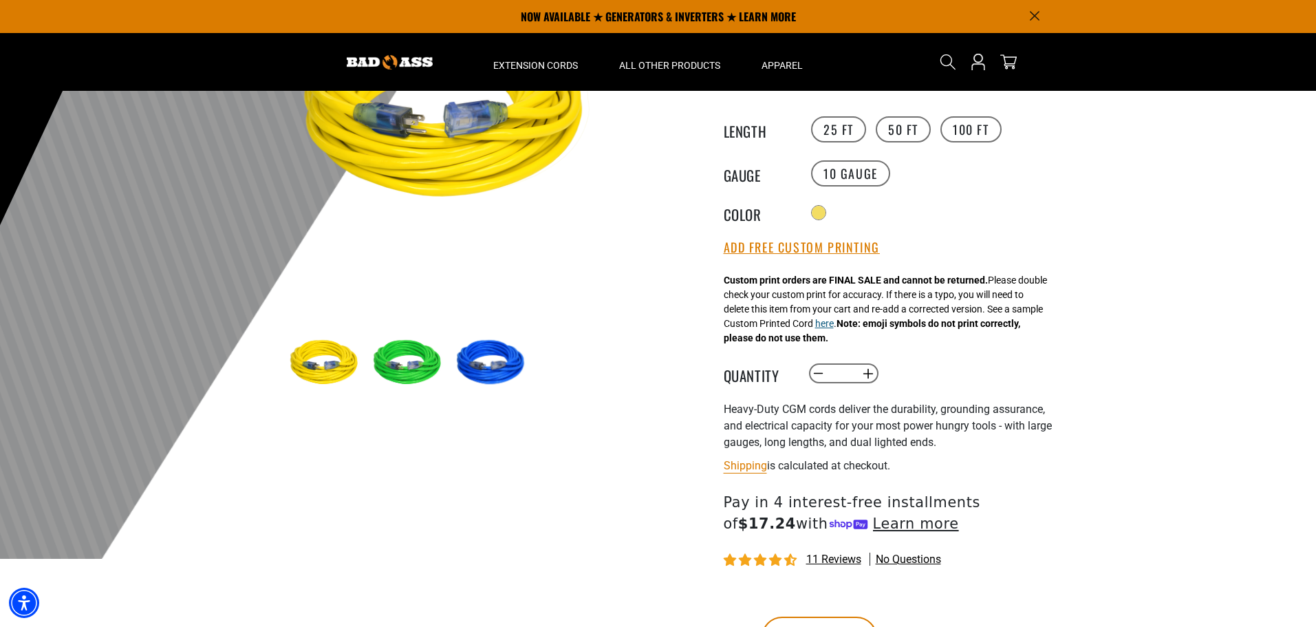
click at [834, 325] on button "here" at bounding box center [824, 323] width 19 height 14
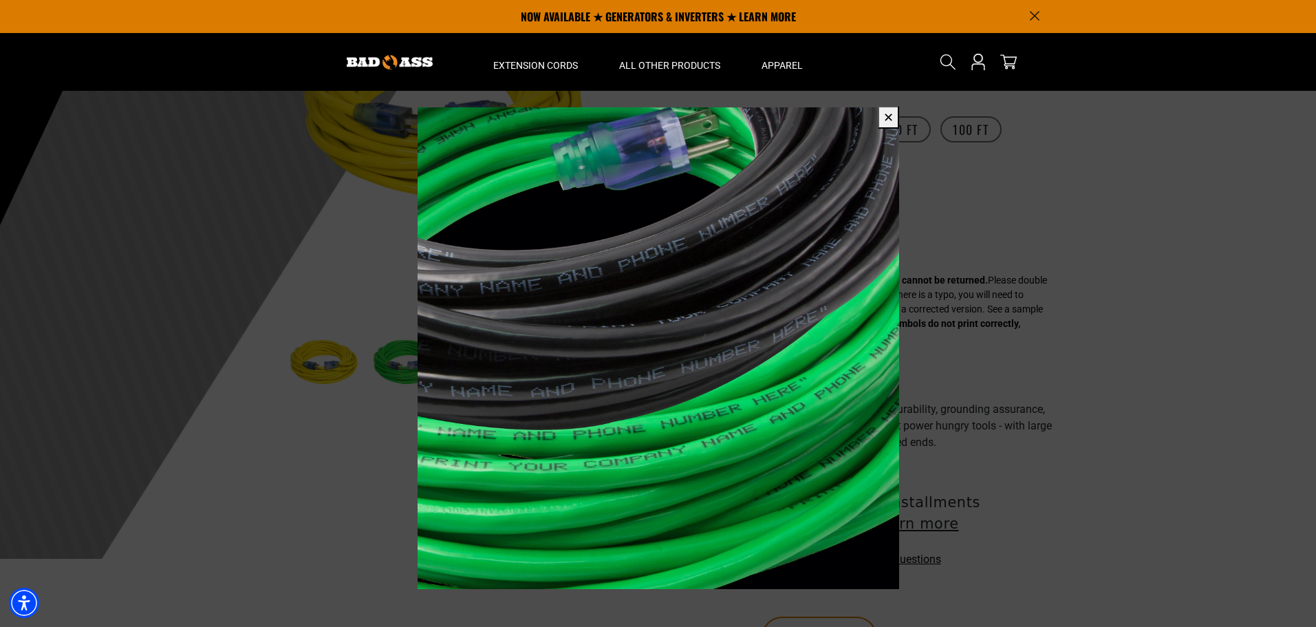
click at [885, 120] on button "✕" at bounding box center [888, 117] width 21 height 23
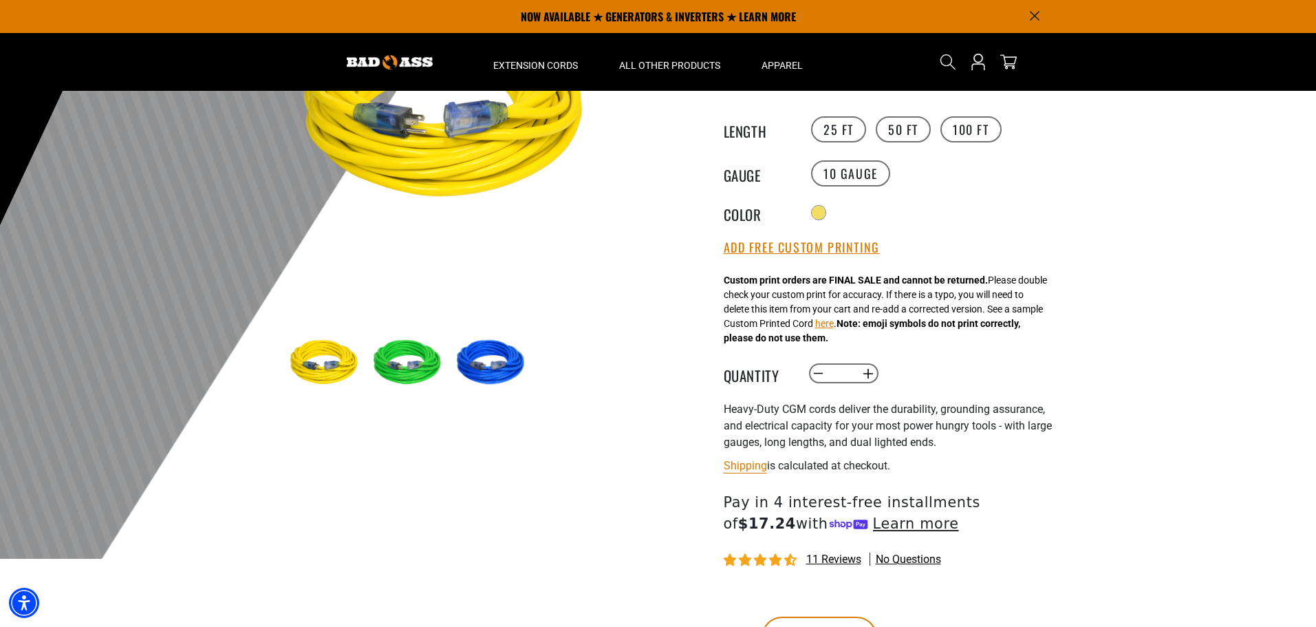
scroll to position [0, 0]
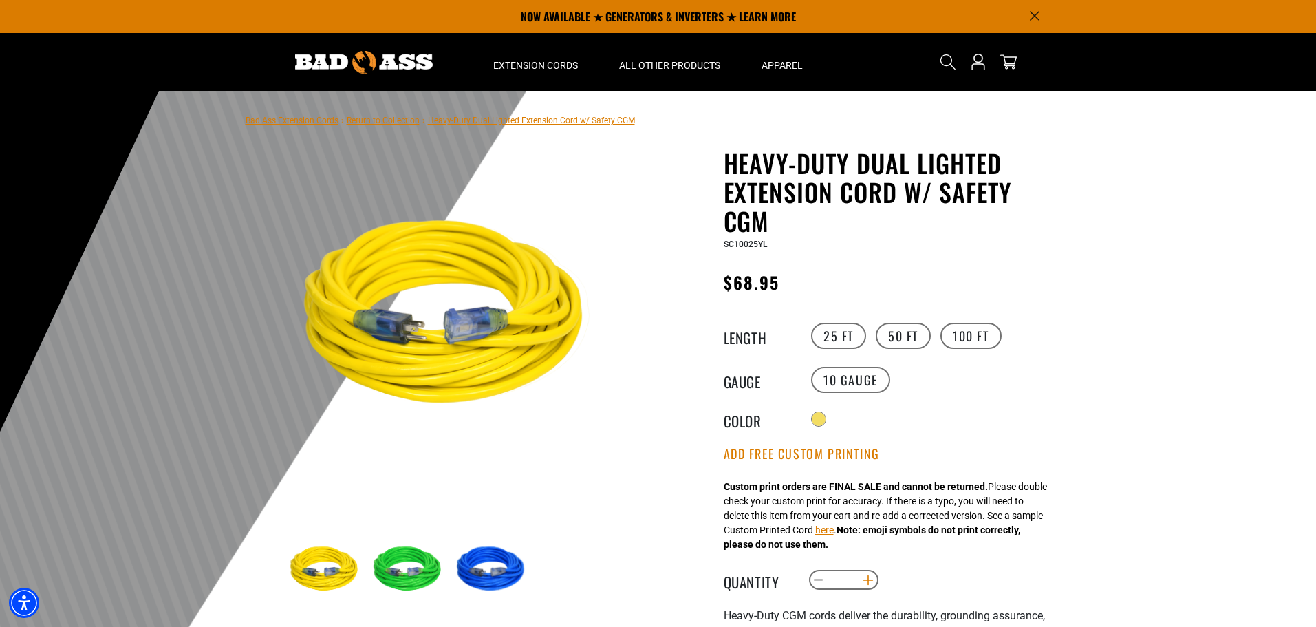
click at [867, 583] on button "Increase quantity for Heavy-Duty Dual Lighted Extension Cord w/ Safety CGM" at bounding box center [867, 579] width 21 height 23
type input "*"
